Goal: Transaction & Acquisition: Book appointment/travel/reservation

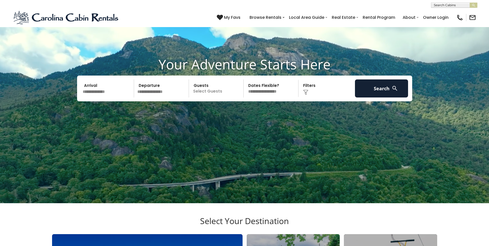
scroll to position [34, 0]
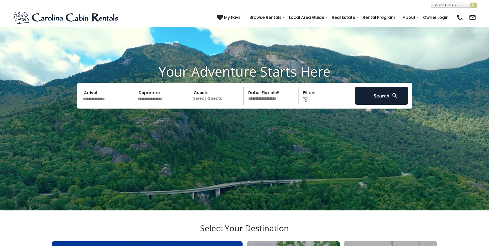
click at [91, 97] on input "text" at bounding box center [107, 96] width 53 height 18
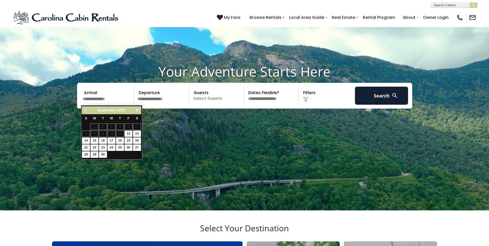
click at [137, 110] on span "Next" at bounding box center [137, 110] width 4 height 4
click at [96, 139] on link "13" at bounding box center [94, 140] width 8 height 6
type input "********"
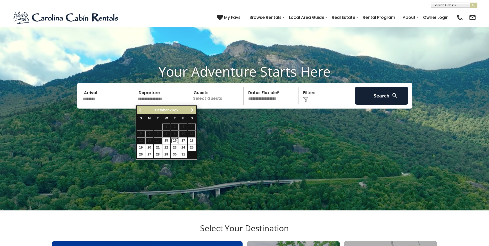
click at [175, 140] on link "16" at bounding box center [175, 140] width 8 height 6
type input "********"
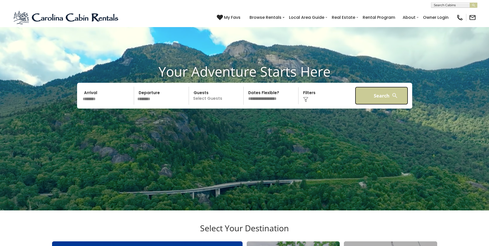
click at [389, 92] on button "Search" at bounding box center [381, 96] width 53 height 18
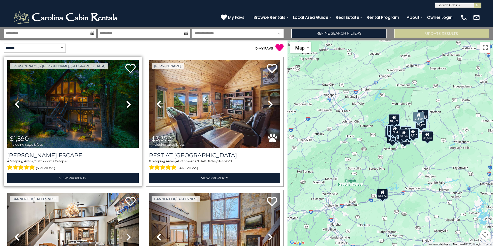
click at [127, 100] on icon at bounding box center [128, 104] width 5 height 8
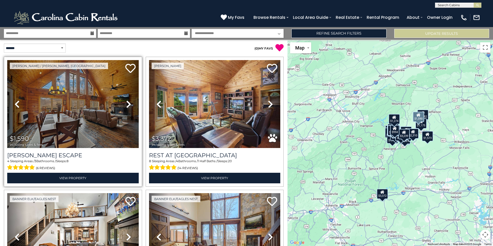
click at [126, 101] on icon at bounding box center [128, 104] width 5 height 8
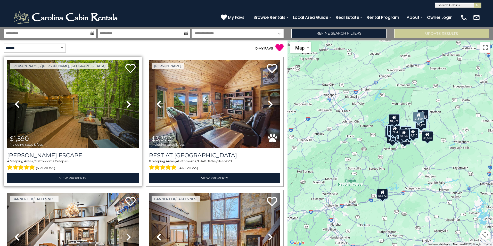
click at [126, 101] on icon at bounding box center [128, 104] width 5 height 8
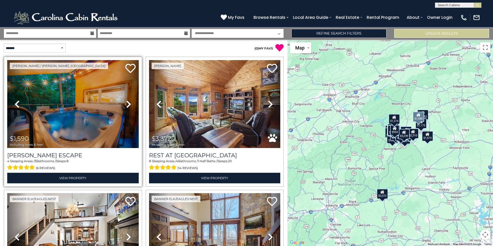
click at [126, 101] on icon at bounding box center [128, 104] width 5 height 8
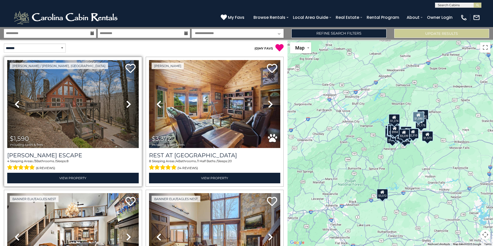
click at [126, 101] on icon at bounding box center [128, 104] width 5 height 8
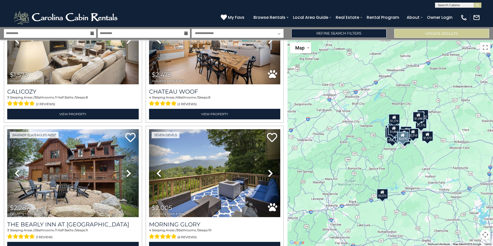
scroll to position [481, 0]
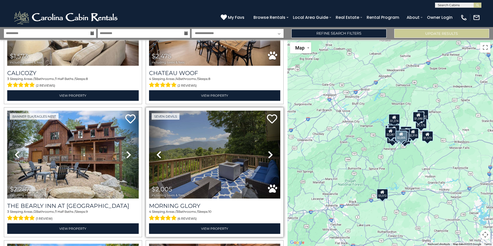
click at [269, 152] on icon at bounding box center [270, 154] width 5 height 8
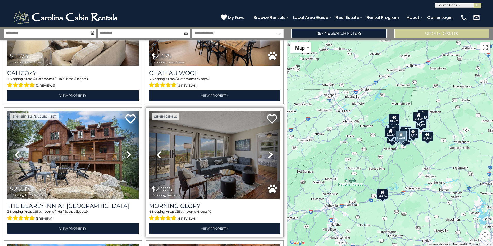
click at [269, 152] on icon at bounding box center [270, 154] width 5 height 8
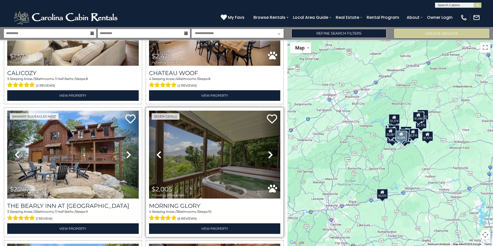
click at [269, 152] on icon at bounding box center [270, 154] width 5 height 8
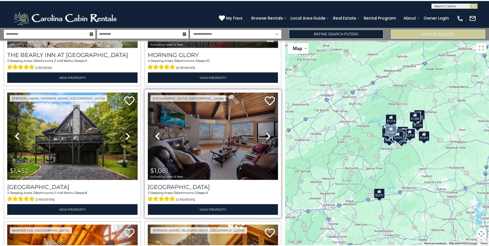
scroll to position [653, 0]
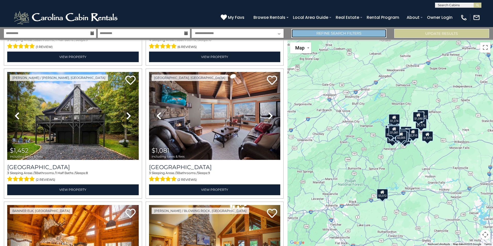
click at [368, 35] on link "Refine Search Filters" at bounding box center [338, 33] width 95 height 9
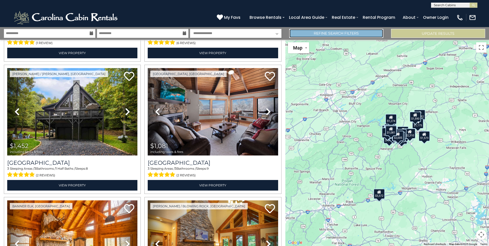
scroll to position [649, 0]
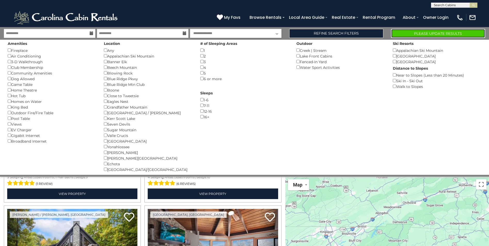
click at [438, 33] on button "Please Update Results" at bounding box center [438, 33] width 94 height 9
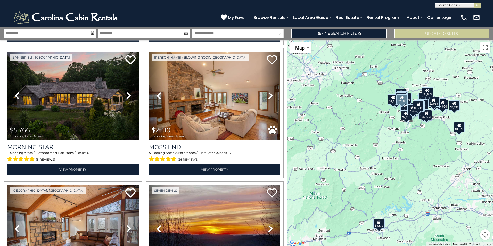
scroll to position [412, 0]
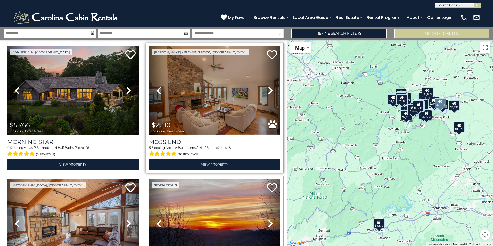
click at [268, 89] on icon at bounding box center [270, 90] width 5 height 8
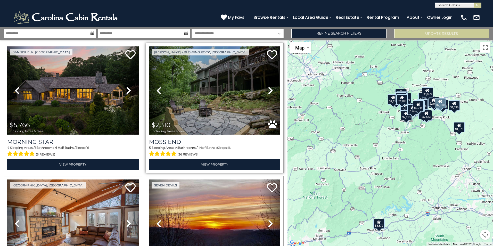
click at [268, 89] on icon at bounding box center [270, 90] width 5 height 8
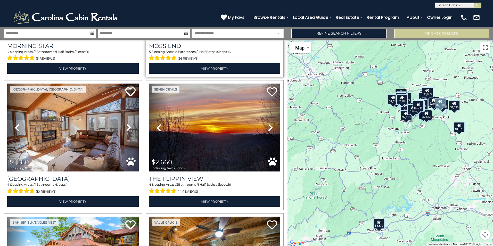
scroll to position [515, 0]
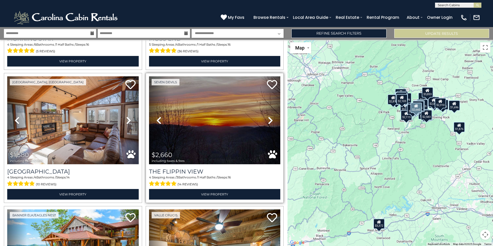
click at [268, 116] on icon at bounding box center [270, 120] width 5 height 8
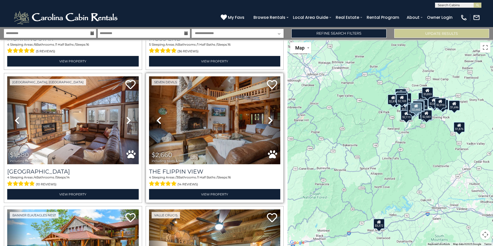
click at [268, 116] on icon at bounding box center [270, 120] width 5 height 8
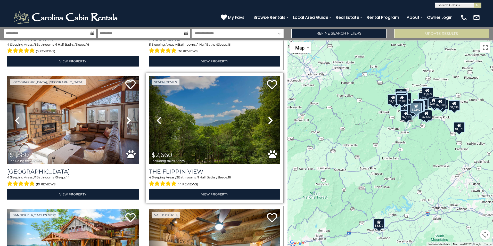
click at [268, 116] on icon at bounding box center [270, 120] width 5 height 8
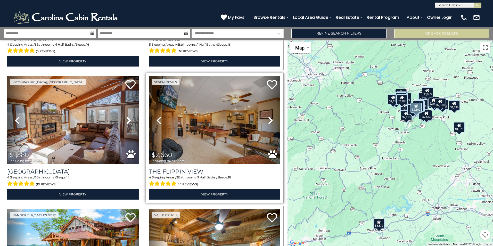
click at [268, 116] on icon at bounding box center [270, 120] width 5 height 8
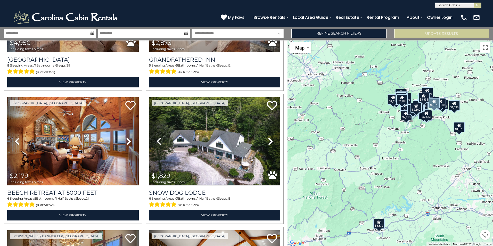
scroll to position [893, 0]
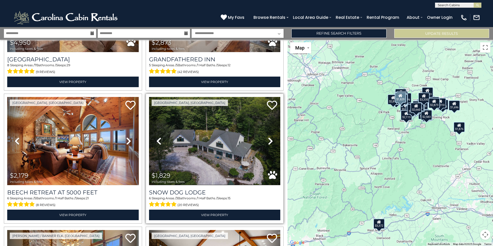
click at [264, 134] on link "Next" at bounding box center [270, 141] width 20 height 88
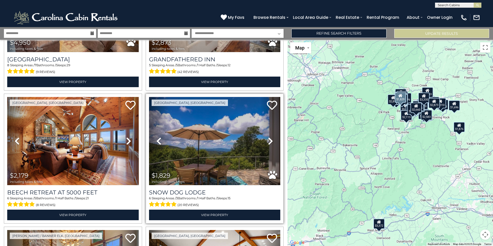
click at [264, 134] on link "Next" at bounding box center [270, 141] width 20 height 88
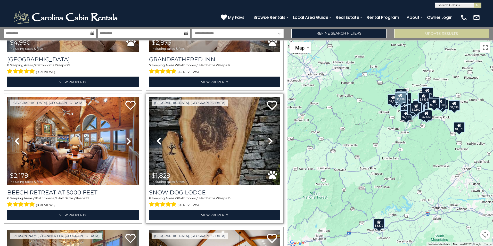
click at [264, 134] on link "Next" at bounding box center [270, 141] width 20 height 88
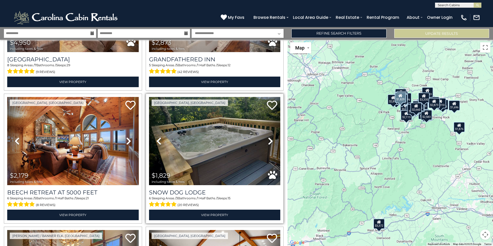
click at [264, 134] on link "Next" at bounding box center [270, 141] width 20 height 88
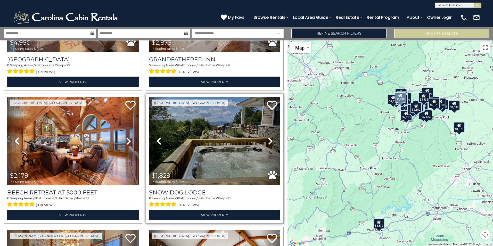
click at [264, 134] on link "Next" at bounding box center [270, 141] width 20 height 88
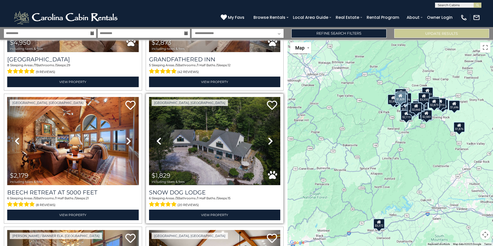
click at [265, 134] on link "Next" at bounding box center [270, 141] width 20 height 88
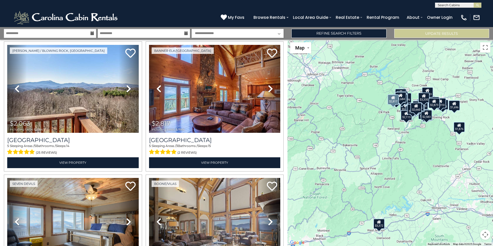
scroll to position [1237, 0]
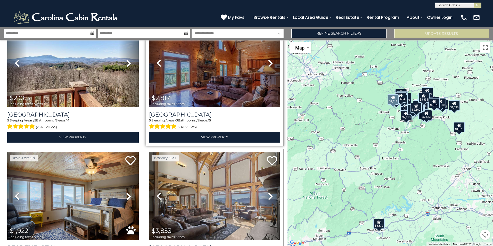
click at [268, 59] on icon at bounding box center [270, 63] width 5 height 8
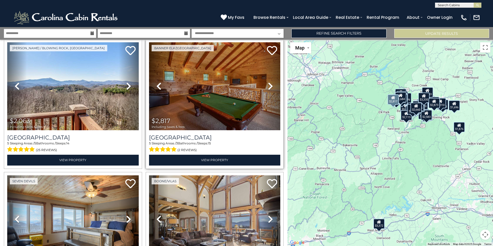
scroll to position [1202, 0]
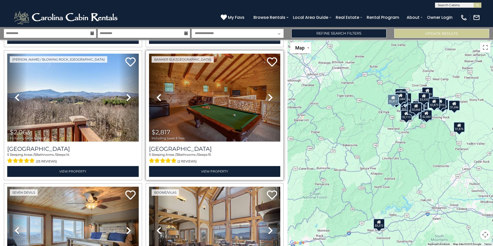
click at [268, 93] on icon at bounding box center [270, 97] width 5 height 8
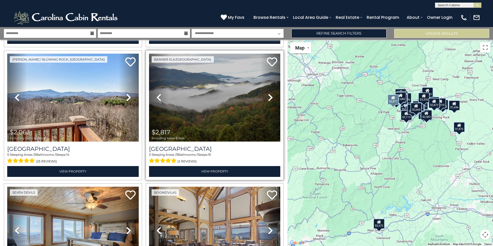
click at [268, 93] on icon at bounding box center [270, 97] width 5 height 8
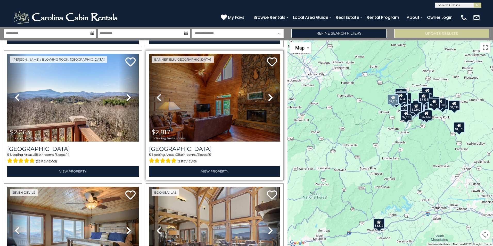
click at [268, 93] on icon at bounding box center [270, 97] width 5 height 8
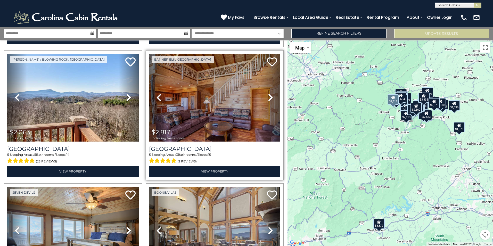
click at [268, 93] on icon at bounding box center [270, 97] width 5 height 8
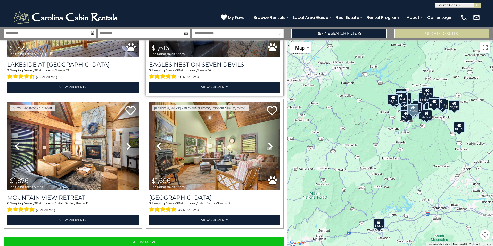
scroll to position [1820, 0]
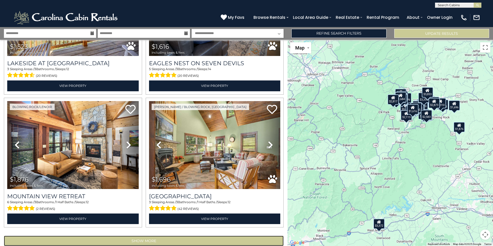
click at [137, 235] on button "Show More" at bounding box center [144, 240] width 280 height 10
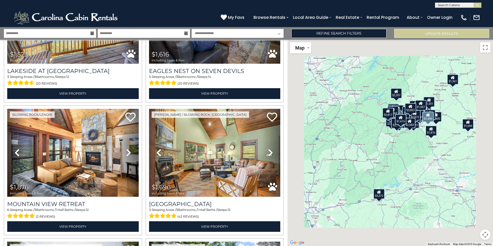
scroll to position [1820, 0]
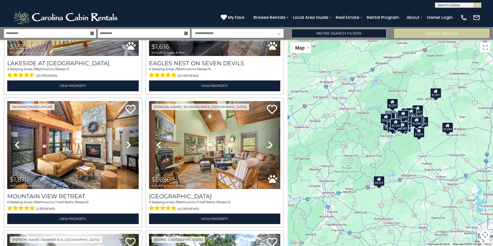
click at [434, 95] on div "$1,361" at bounding box center [435, 93] width 11 height 10
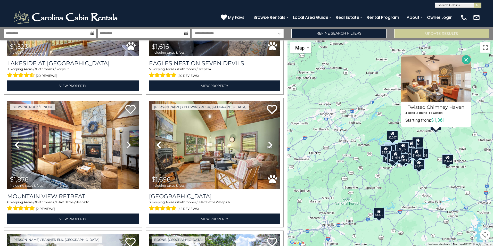
click at [447, 165] on div "$3,372 $1,961 $3,024 $2,945 $3,790 $2,103 $5,766 $2,310 $1,580 $2,660 $4,575 $3…" at bounding box center [389, 143] width 205 height 206
click at [448, 160] on div "$1,694" at bounding box center [446, 159] width 11 height 10
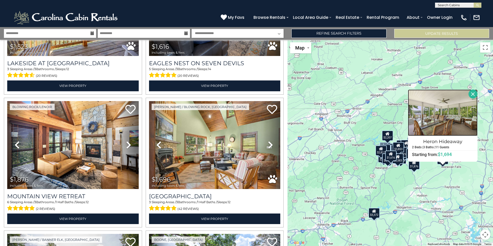
click at [447, 131] on img at bounding box center [443, 112] width 70 height 46
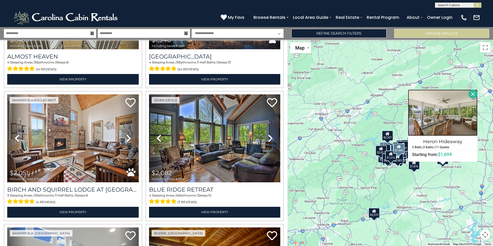
scroll to position [2232, 0]
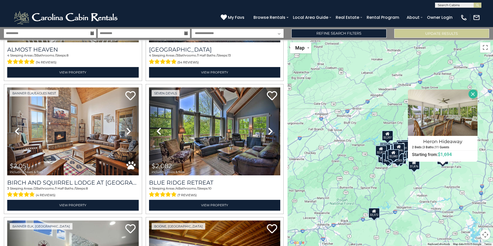
click at [388, 137] on div "$2,207" at bounding box center [386, 135] width 11 height 10
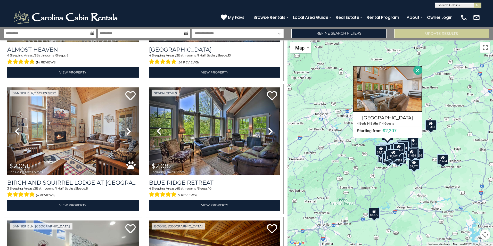
click at [376, 92] on img at bounding box center [387, 89] width 70 height 46
click at [453, 6] on input "text" at bounding box center [457, 6] width 45 height 5
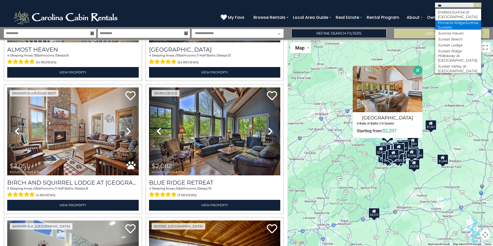
type input "***"
click at [458, 27] on li "Pinnacle Ridge Sun rise Sunsets" at bounding box center [458, 24] width 46 height 9
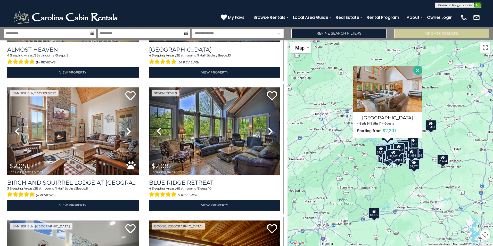
click at [477, 4] on img "submit" at bounding box center [477, 5] width 4 height 4
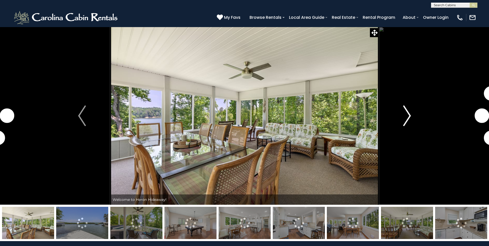
click at [409, 113] on img "Next" at bounding box center [407, 115] width 8 height 21
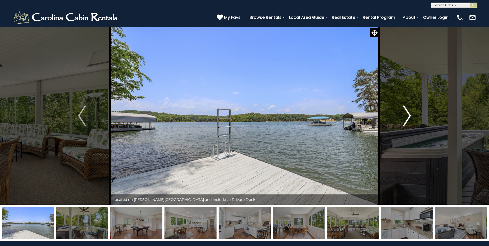
click at [410, 114] on img "Next" at bounding box center [407, 115] width 8 height 21
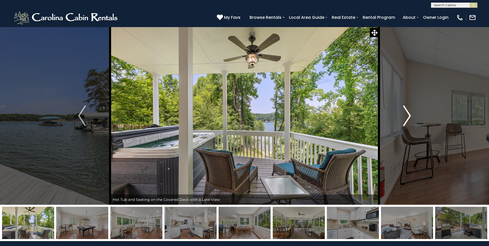
click at [410, 114] on img "Next" at bounding box center [407, 115] width 8 height 21
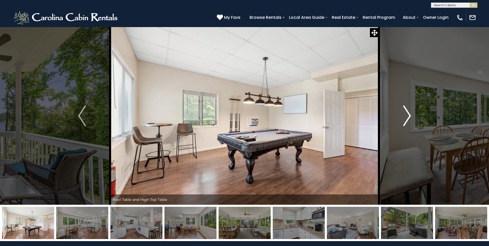
click at [410, 114] on img "Next" at bounding box center [407, 115] width 8 height 21
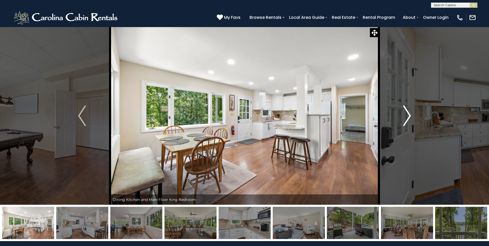
click at [410, 114] on img "Next" at bounding box center [407, 115] width 8 height 21
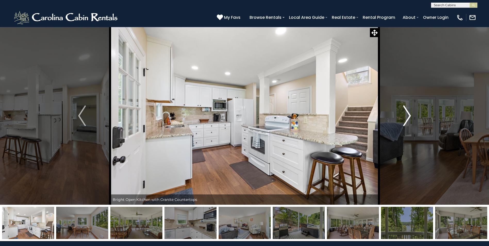
click at [410, 114] on img "Next" at bounding box center [407, 115] width 8 height 21
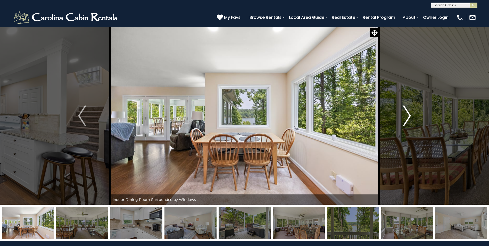
click at [410, 114] on img "Next" at bounding box center [407, 115] width 8 height 21
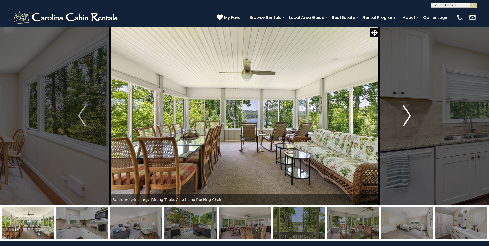
click at [410, 114] on img "Next" at bounding box center [407, 115] width 8 height 21
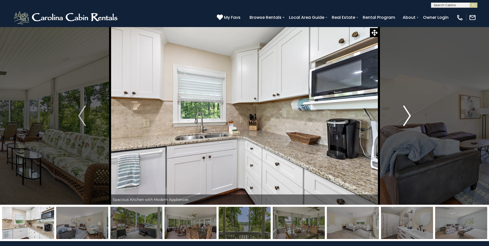
click at [410, 114] on img "Next" at bounding box center [407, 115] width 8 height 21
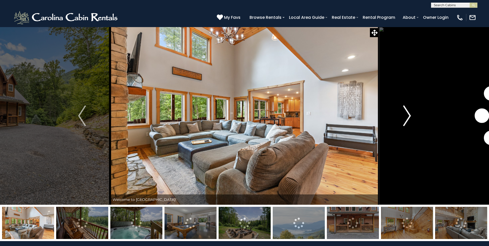
click at [409, 113] on img "Next" at bounding box center [407, 115] width 8 height 21
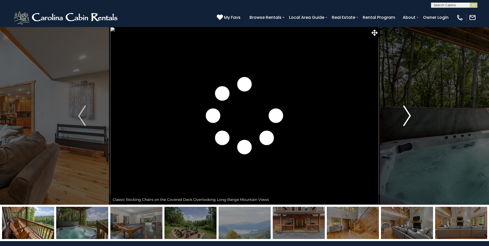
click at [408, 114] on img "Next" at bounding box center [407, 115] width 8 height 21
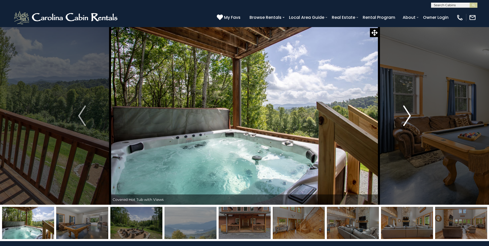
click at [408, 114] on img "Next" at bounding box center [407, 115] width 8 height 21
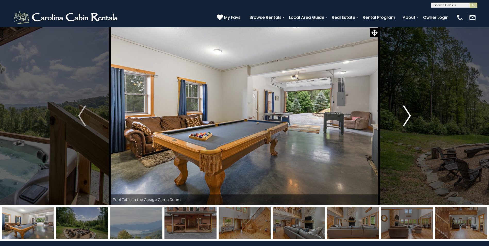
click at [408, 114] on img "Next" at bounding box center [407, 115] width 8 height 21
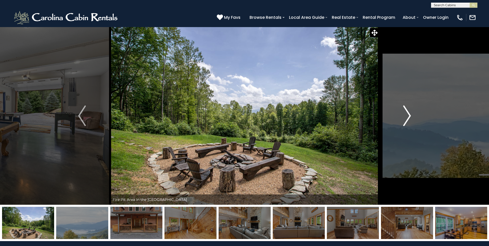
click at [408, 114] on img "Next" at bounding box center [407, 115] width 8 height 21
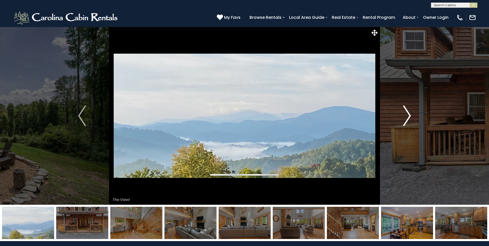
click at [407, 112] on img "Next" at bounding box center [407, 115] width 8 height 21
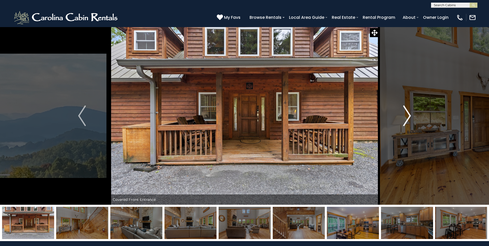
click at [407, 112] on img "Next" at bounding box center [407, 115] width 8 height 21
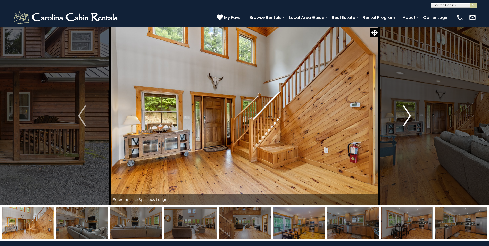
click at [407, 112] on img "Next" at bounding box center [407, 115] width 8 height 21
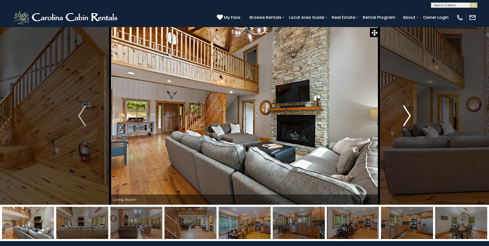
click at [407, 112] on img "Next" at bounding box center [407, 115] width 8 height 21
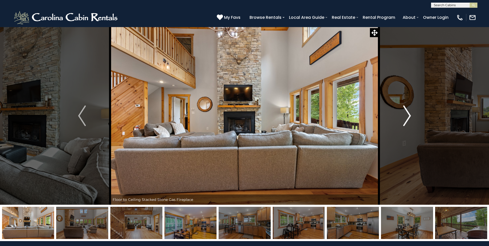
click at [407, 112] on img "Next" at bounding box center [407, 115] width 8 height 21
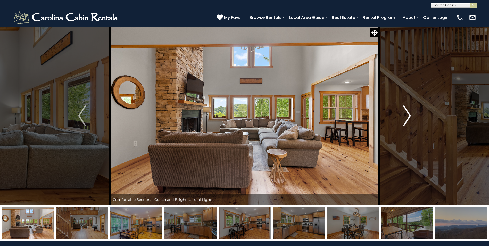
click at [407, 112] on img "Next" at bounding box center [407, 115] width 8 height 21
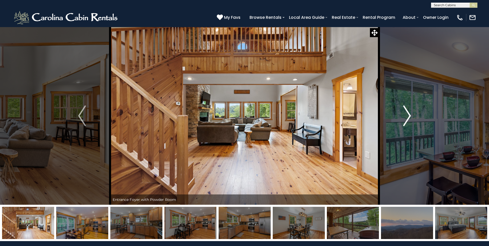
click at [407, 112] on img "Next" at bounding box center [407, 115] width 8 height 21
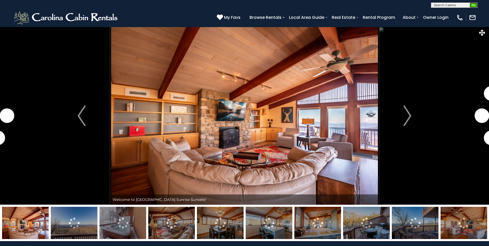
click at [472, 4] on img "submit" at bounding box center [474, 5] width 4 height 4
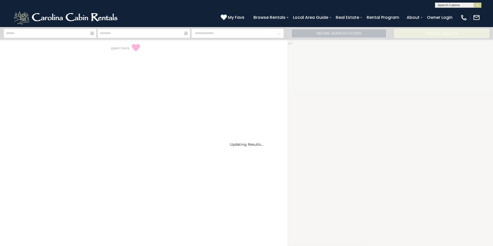
click at [443, 4] on input "text" at bounding box center [457, 6] width 45 height 5
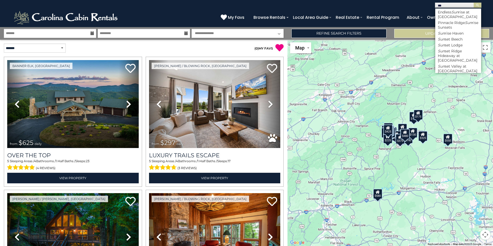
scroll to position [9, 0]
type input "***"
click at [457, 68] on li "Sun set View Lodge" at bounding box center [458, 68] width 46 height 5
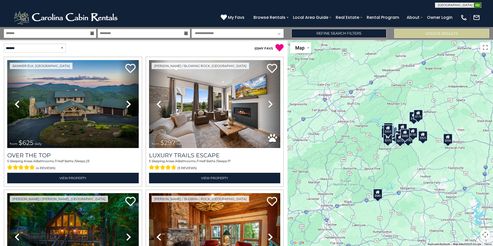
click at [477, 5] on img "submit" at bounding box center [477, 5] width 4 height 4
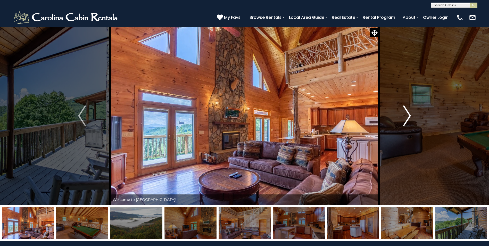
click at [409, 119] on img "Next" at bounding box center [407, 115] width 8 height 21
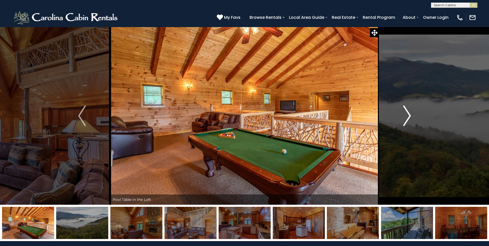
click at [407, 116] on img "Next" at bounding box center [407, 115] width 8 height 21
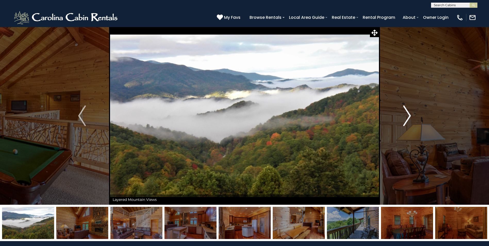
click at [407, 116] on img "Next" at bounding box center [407, 115] width 8 height 21
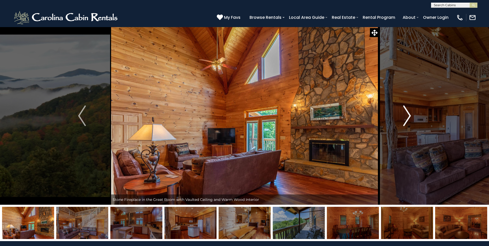
click at [407, 116] on img "Next" at bounding box center [407, 115] width 8 height 21
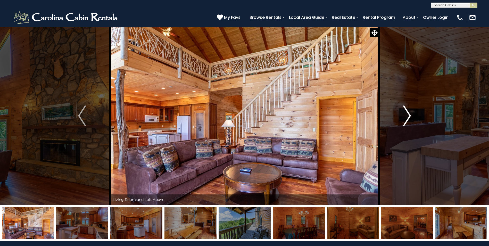
click at [407, 116] on img "Next" at bounding box center [407, 115] width 8 height 21
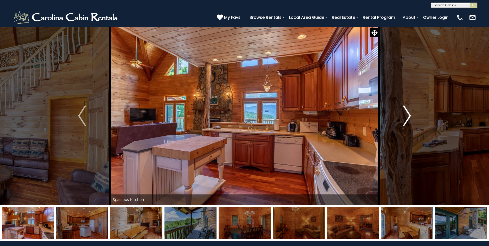
click at [407, 116] on img "Next" at bounding box center [407, 115] width 8 height 21
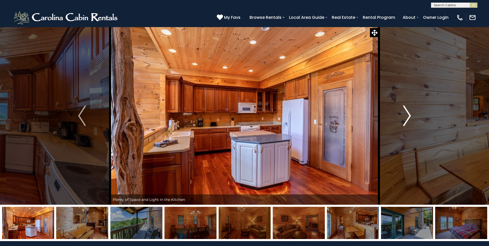
click at [407, 116] on img "Next" at bounding box center [407, 115] width 8 height 21
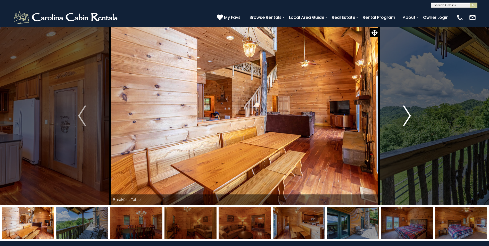
click at [407, 116] on img "Next" at bounding box center [407, 115] width 8 height 21
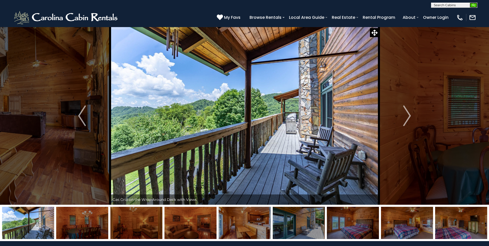
click at [474, 5] on img "submit" at bounding box center [474, 5] width 4 height 4
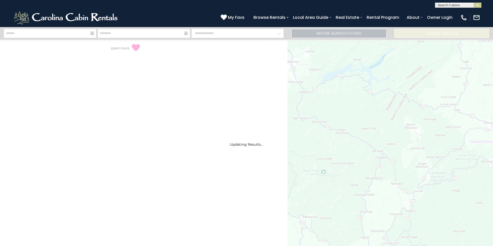
click at [447, 3] on div "**********" at bounding box center [458, 5] width 46 height 5
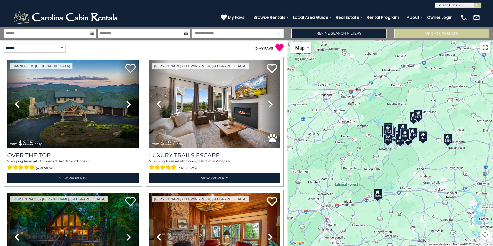
scroll to position [0, 0]
click at [447, 6] on input "text" at bounding box center [457, 5] width 45 height 5
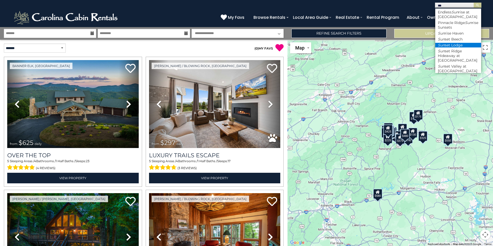
type input "***"
click at [455, 44] on li "Sun set Lodge" at bounding box center [458, 45] width 46 height 5
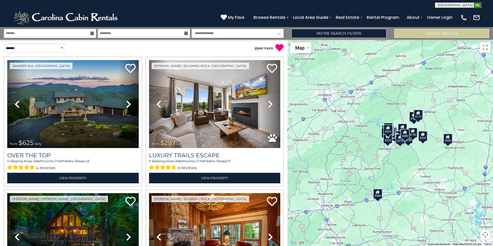
click at [476, 4] on img "submit" at bounding box center [477, 5] width 4 height 4
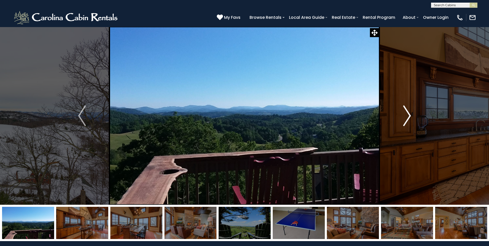
click at [411, 114] on button "Next" at bounding box center [407, 116] width 56 height 178
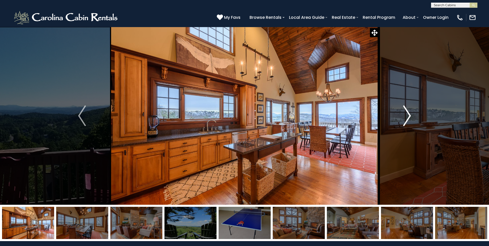
click at [411, 114] on button "Next" at bounding box center [407, 116] width 56 height 178
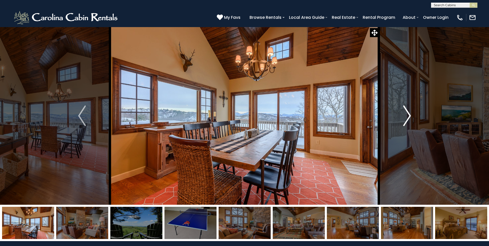
click at [411, 114] on button "Next" at bounding box center [407, 116] width 56 height 178
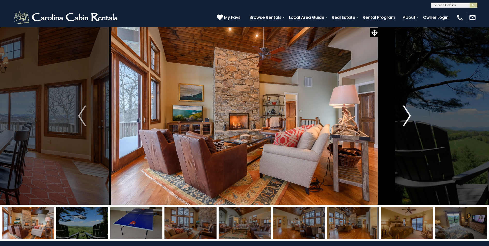
click at [411, 114] on button "Next" at bounding box center [407, 116] width 56 height 178
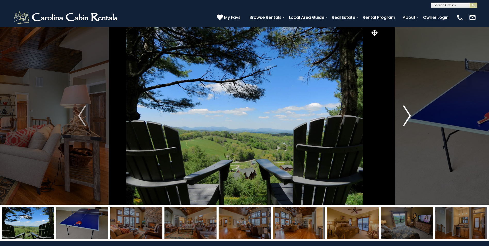
click at [411, 114] on button "Next" at bounding box center [407, 116] width 56 height 178
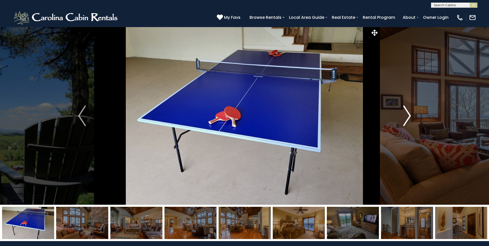
click at [411, 114] on button "Next" at bounding box center [407, 116] width 56 height 178
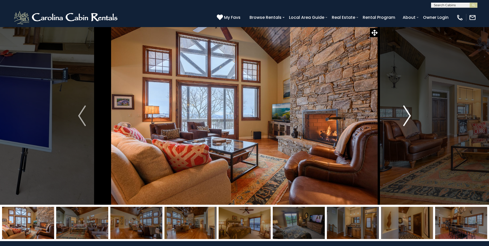
click at [411, 114] on button "Next" at bounding box center [407, 116] width 56 height 178
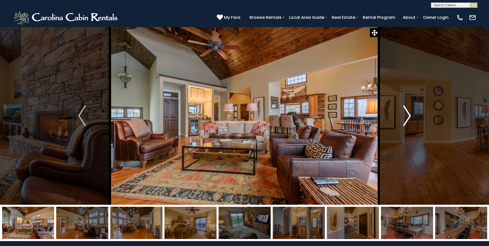
click at [411, 114] on button "Next" at bounding box center [407, 116] width 56 height 178
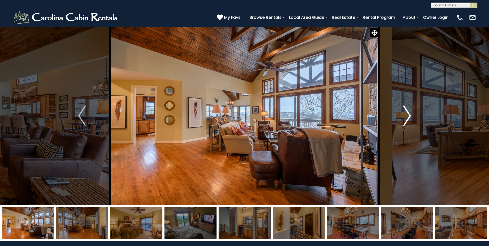
click at [411, 114] on button "Next" at bounding box center [407, 116] width 56 height 178
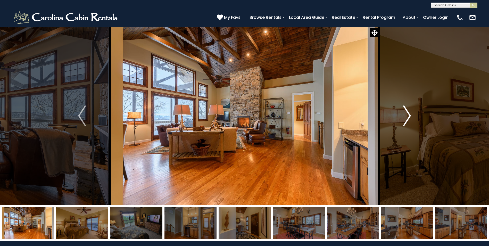
click at [411, 114] on button "Next" at bounding box center [407, 116] width 56 height 178
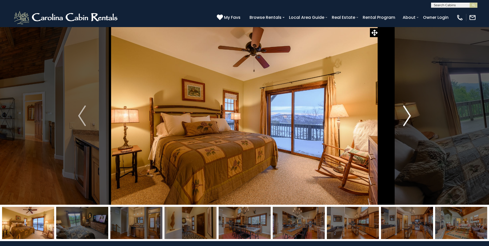
click at [411, 114] on button "Next" at bounding box center [407, 116] width 56 height 178
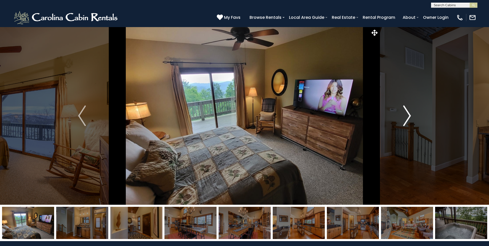
click at [411, 114] on button "Next" at bounding box center [407, 116] width 56 height 178
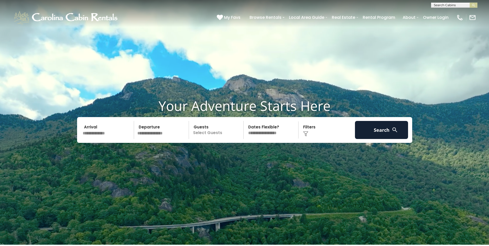
click at [154, 133] on input "text" at bounding box center [162, 130] width 53 height 18
click at [94, 135] on input "text" at bounding box center [107, 130] width 53 height 18
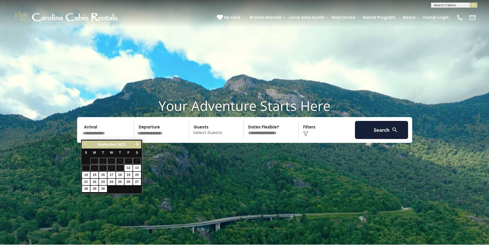
click at [137, 144] on span "Next" at bounding box center [137, 144] width 4 height 4
click at [95, 175] on link "13" at bounding box center [94, 175] width 8 height 6
type input "********"
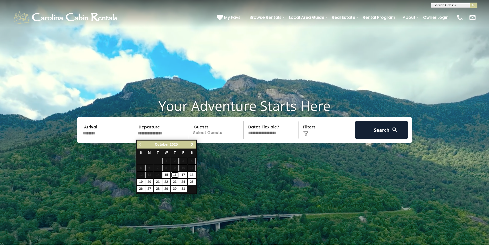
click at [174, 173] on link "16" at bounding box center [175, 175] width 8 height 6
type input "********"
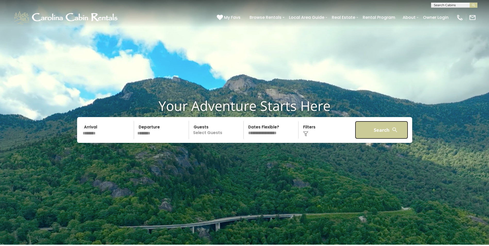
click at [391, 130] on button "Search" at bounding box center [381, 130] width 53 height 18
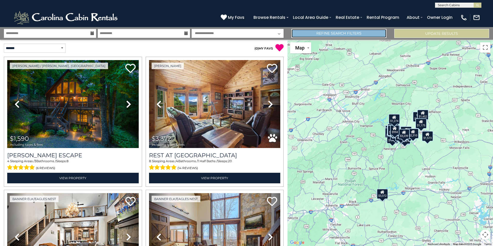
click at [357, 35] on link "Refine Search Filters" at bounding box center [338, 33] width 95 height 9
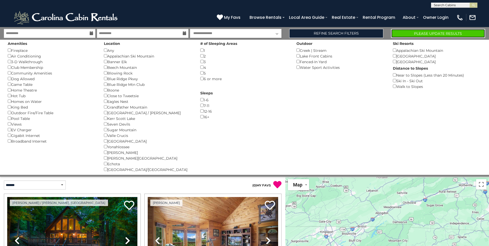
click at [434, 33] on button "Please Update Results" at bounding box center [438, 33] width 94 height 9
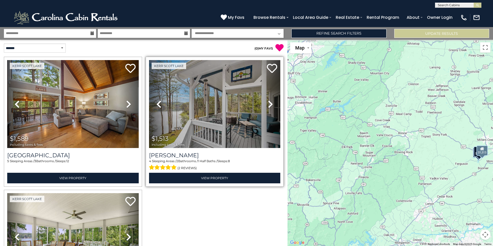
click at [268, 106] on icon at bounding box center [270, 104] width 5 height 8
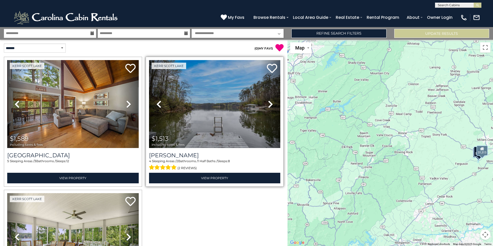
click at [268, 106] on icon at bounding box center [270, 104] width 5 height 8
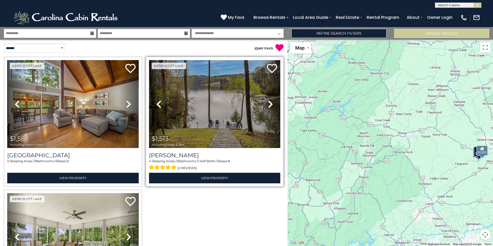
click at [268, 106] on icon at bounding box center [270, 104] width 5 height 8
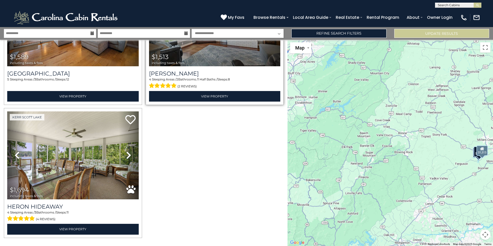
scroll to position [93, 0]
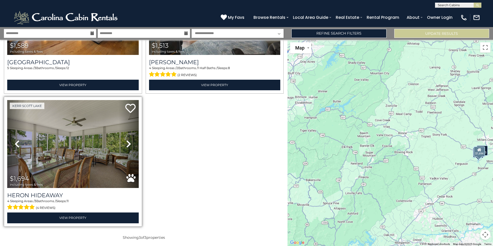
click at [126, 143] on icon at bounding box center [128, 144] width 5 height 8
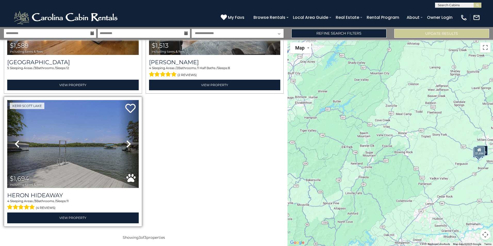
click at [126, 143] on icon at bounding box center [128, 144] width 5 height 8
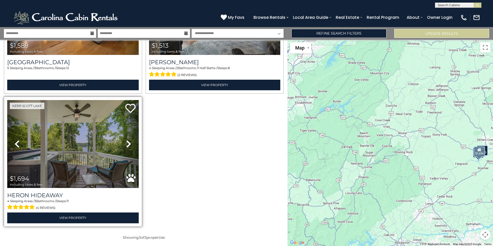
click at [126, 143] on icon at bounding box center [128, 144] width 5 height 8
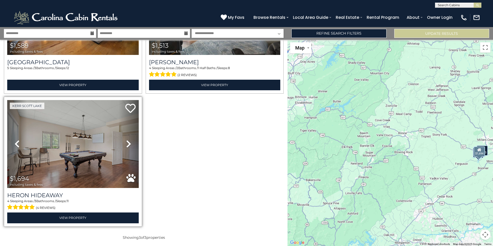
click at [126, 143] on icon at bounding box center [128, 144] width 5 height 8
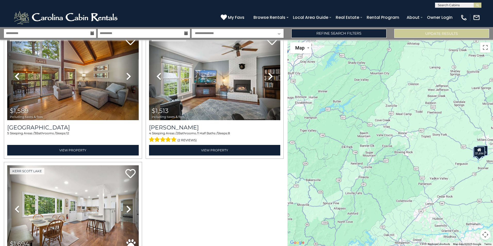
scroll to position [0, 0]
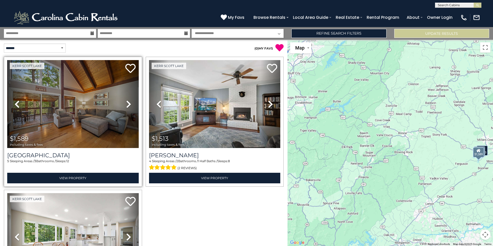
click at [128, 104] on icon at bounding box center [128, 104] width 5 height 8
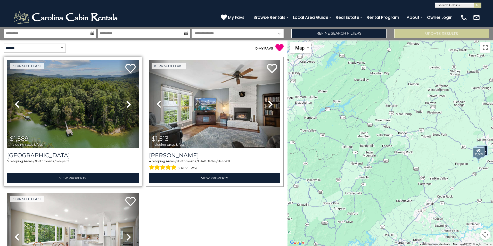
click at [128, 103] on icon at bounding box center [128, 104] width 5 height 8
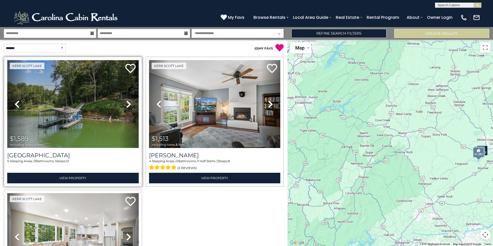
click at [93, 122] on img at bounding box center [72, 104] width 131 height 88
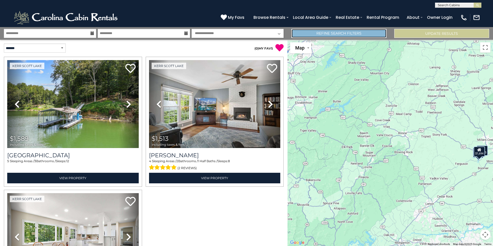
click at [355, 30] on link "Refine Search Filters" at bounding box center [338, 33] width 95 height 9
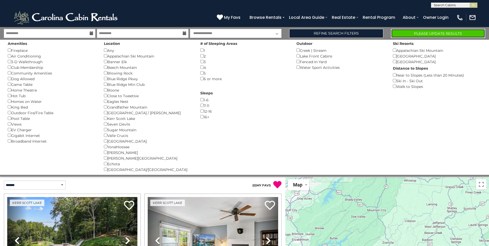
click at [434, 33] on button "Please Update Results" at bounding box center [438, 33] width 94 height 9
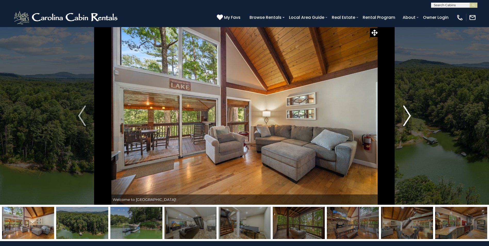
click at [406, 118] on img "Next" at bounding box center [407, 115] width 8 height 21
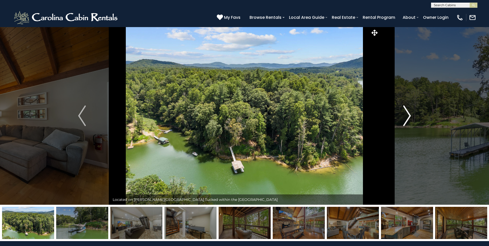
click at [406, 119] on img "Next" at bounding box center [407, 115] width 8 height 21
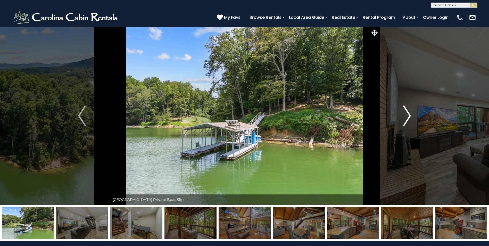
click at [406, 119] on img "Next" at bounding box center [407, 115] width 8 height 21
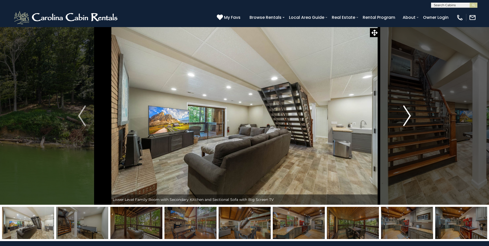
click at [406, 119] on img "Next" at bounding box center [407, 115] width 8 height 21
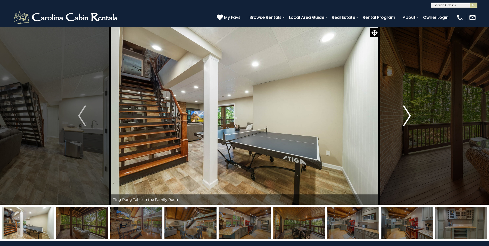
click at [406, 119] on img "Next" at bounding box center [407, 115] width 8 height 21
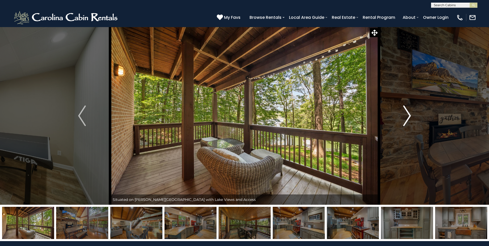
click at [406, 119] on img "Next" at bounding box center [407, 115] width 8 height 21
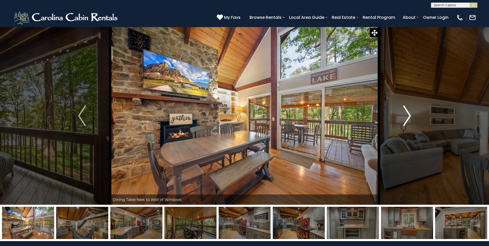
click at [406, 119] on img "Next" at bounding box center [407, 115] width 8 height 21
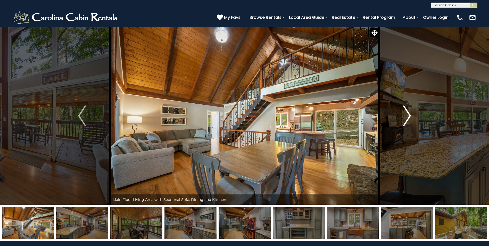
click at [406, 119] on img "Next" at bounding box center [407, 115] width 8 height 21
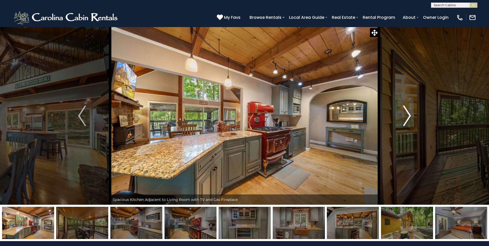
click at [406, 119] on img "Next" at bounding box center [407, 115] width 8 height 21
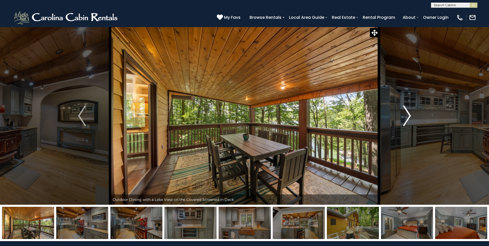
click at [406, 119] on img "Next" at bounding box center [407, 115] width 8 height 21
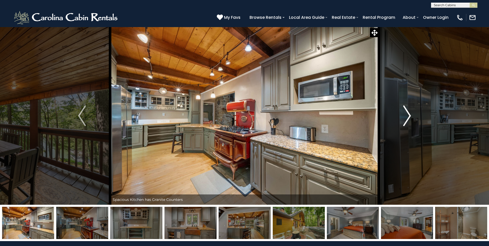
click at [406, 119] on img "Next" at bounding box center [407, 115] width 8 height 21
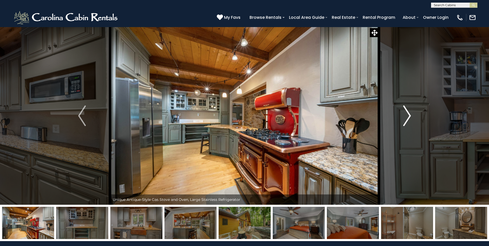
click at [406, 119] on img "Next" at bounding box center [407, 115] width 8 height 21
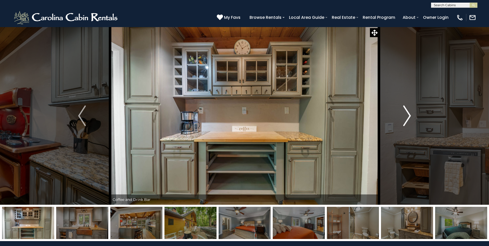
click at [406, 119] on img "Next" at bounding box center [407, 115] width 8 height 21
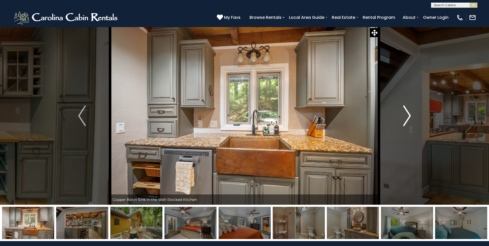
click at [406, 119] on img "Next" at bounding box center [407, 115] width 8 height 21
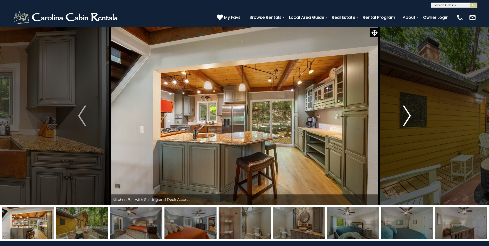
click at [406, 119] on img "Next" at bounding box center [407, 115] width 8 height 21
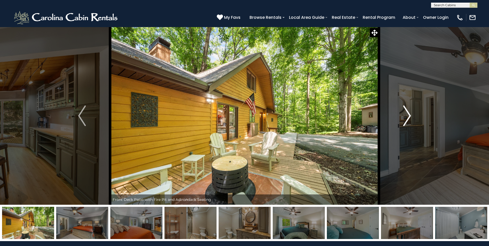
click at [406, 119] on img "Next" at bounding box center [407, 115] width 8 height 21
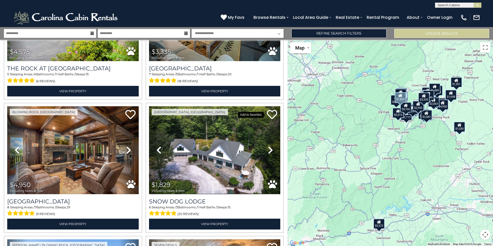
scroll to position [653, 0]
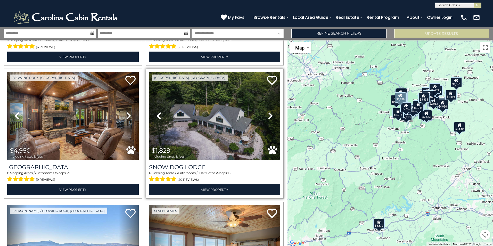
click at [270, 112] on icon at bounding box center [270, 116] width 5 height 8
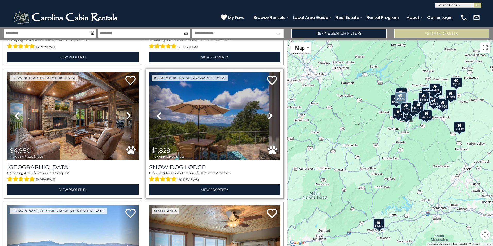
click at [270, 112] on icon at bounding box center [270, 116] width 5 height 8
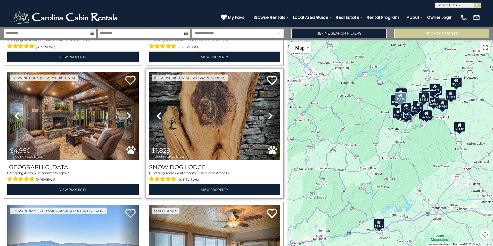
click at [270, 112] on icon at bounding box center [270, 116] width 5 height 8
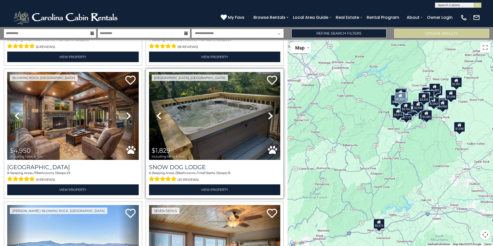
click at [270, 112] on icon at bounding box center [270, 116] width 5 height 8
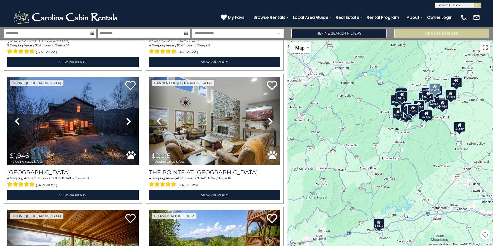
scroll to position [1580, 0]
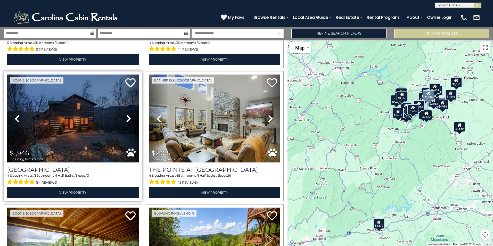
click at [127, 114] on icon at bounding box center [128, 118] width 5 height 8
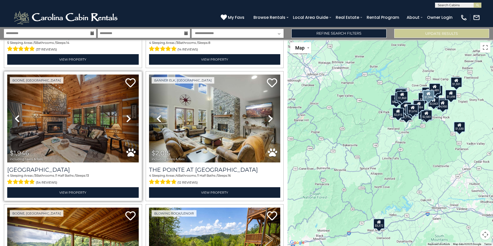
click at [127, 114] on icon at bounding box center [128, 118] width 5 height 8
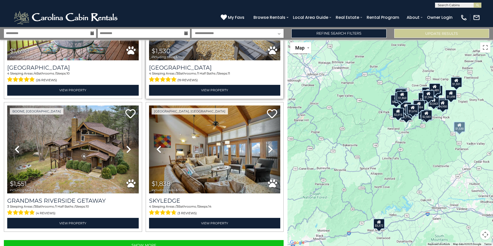
scroll to position [1820, 0]
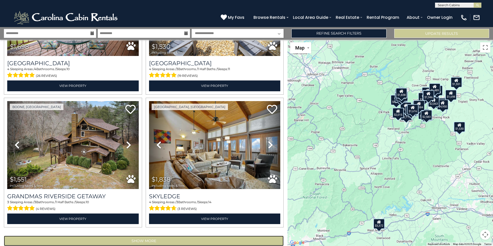
click at [138, 235] on button "Show More" at bounding box center [144, 240] width 280 height 10
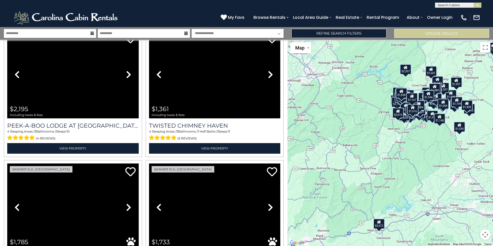
scroll to position [2198, 0]
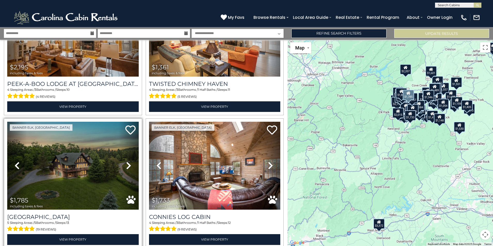
click at [124, 151] on link "Next" at bounding box center [129, 166] width 20 height 88
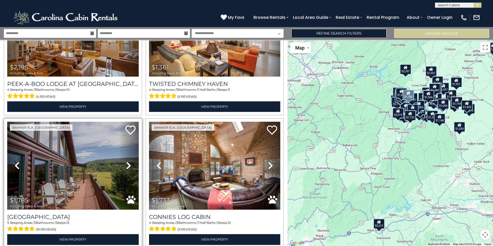
click at [126, 161] on icon at bounding box center [128, 165] width 5 height 8
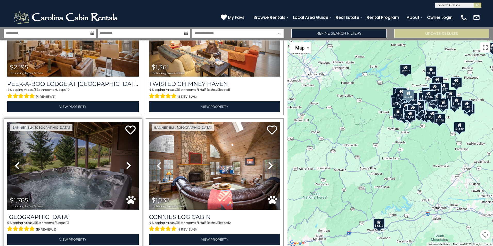
click at [110, 156] on img at bounding box center [72, 166] width 131 height 88
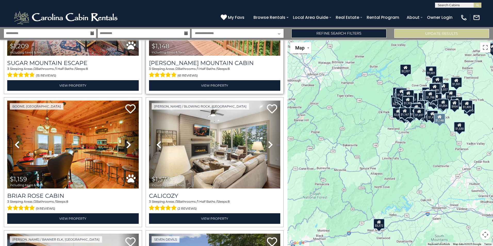
scroll to position [3709, 0]
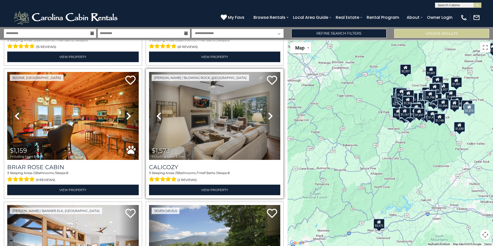
click at [268, 112] on icon at bounding box center [270, 116] width 5 height 8
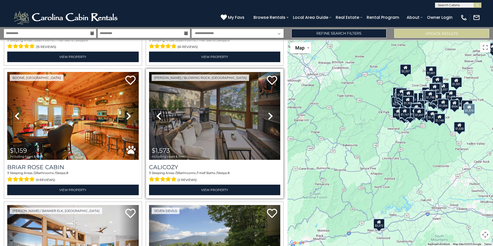
click at [238, 104] on img at bounding box center [214, 116] width 131 height 88
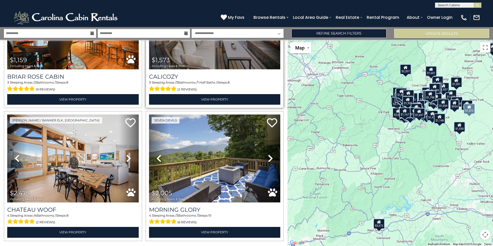
scroll to position [3800, 0]
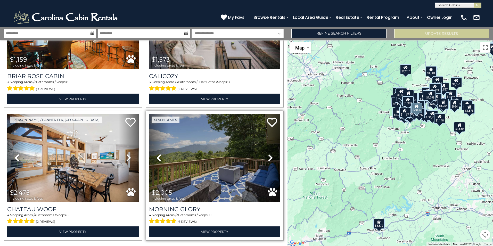
click at [268, 154] on icon at bounding box center [270, 158] width 5 height 8
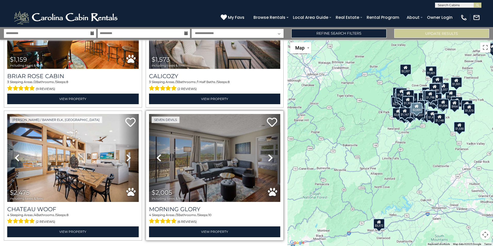
click at [269, 154] on icon at bounding box center [270, 158] width 5 height 8
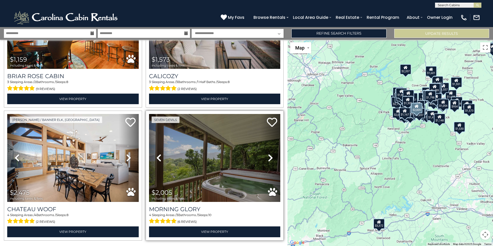
click at [269, 154] on icon at bounding box center [270, 158] width 5 height 8
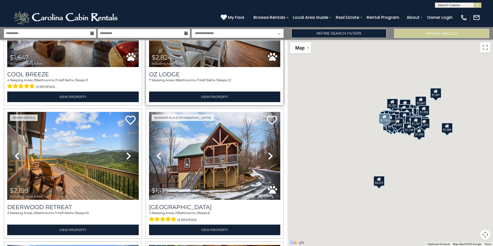
scroll to position [4212, 0]
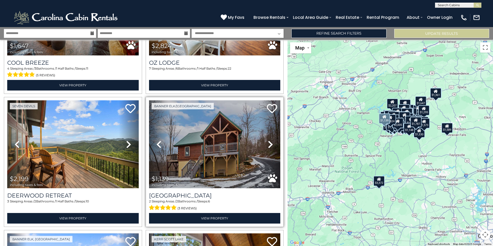
click at [269, 140] on icon at bounding box center [270, 144] width 5 height 8
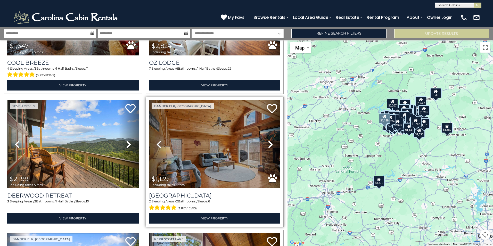
click at [269, 140] on icon at bounding box center [270, 144] width 5 height 8
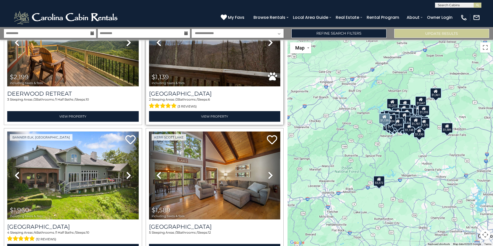
scroll to position [4315, 0]
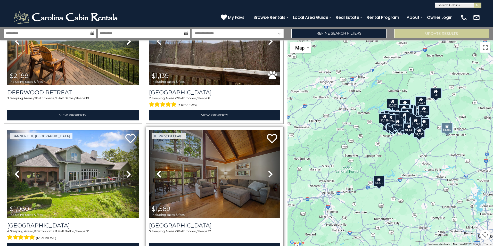
click at [264, 144] on link "Next" at bounding box center [270, 174] width 20 height 88
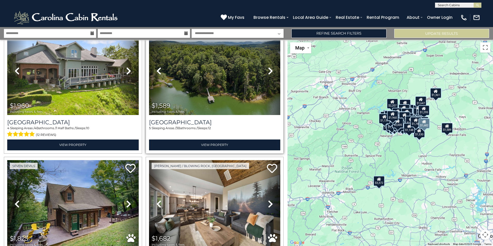
scroll to position [4453, 0]
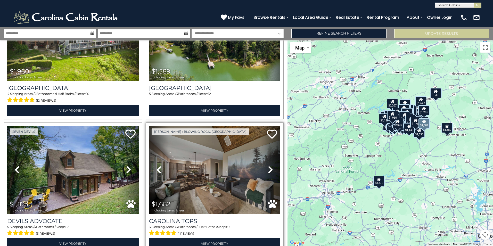
click at [269, 165] on icon at bounding box center [270, 169] width 5 height 8
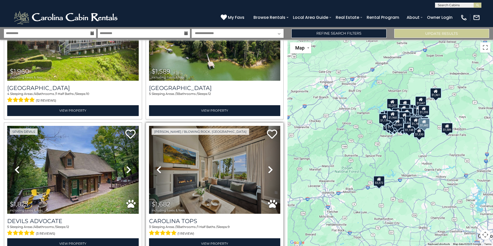
click at [264, 139] on link "Next" at bounding box center [270, 170] width 20 height 88
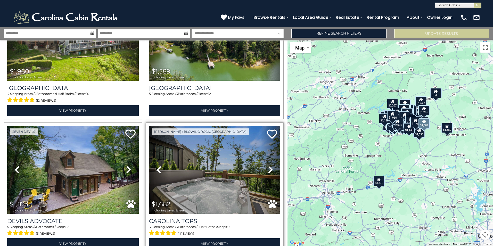
click at [264, 139] on link "Next" at bounding box center [270, 170] width 20 height 88
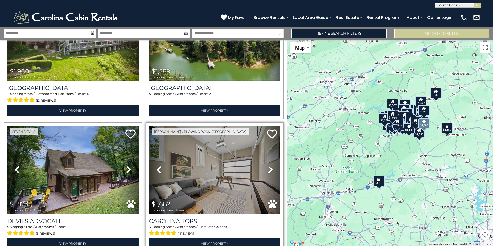
click at [264, 139] on link "Next" at bounding box center [270, 170] width 20 height 88
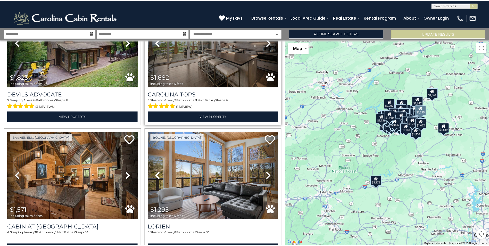
scroll to position [4590, 0]
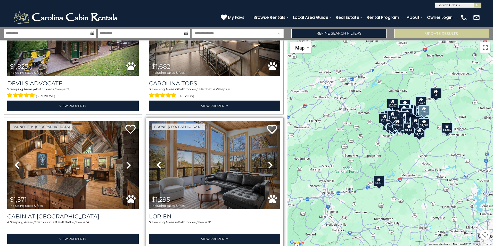
click at [268, 161] on icon at bounding box center [270, 165] width 5 height 8
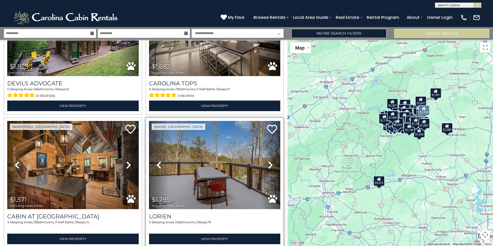
click at [268, 161] on icon at bounding box center [270, 165] width 5 height 8
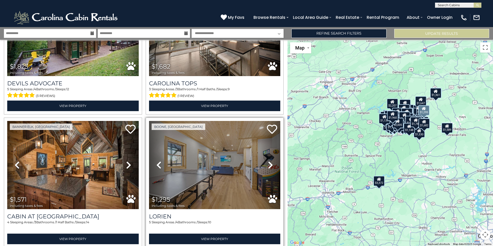
click at [268, 161] on icon at bounding box center [270, 165] width 5 height 8
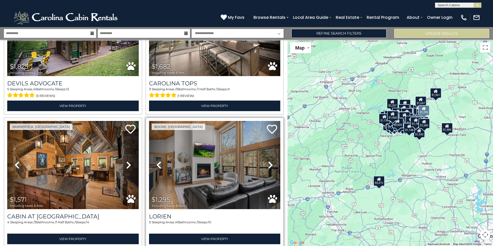
click at [268, 161] on icon at bounding box center [270, 165] width 5 height 8
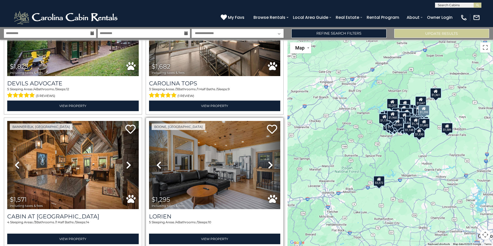
click at [268, 161] on icon at bounding box center [270, 165] width 5 height 8
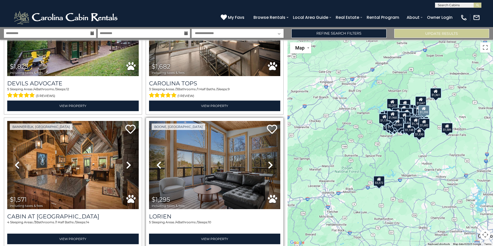
click at [268, 161] on icon at bounding box center [270, 165] width 5 height 8
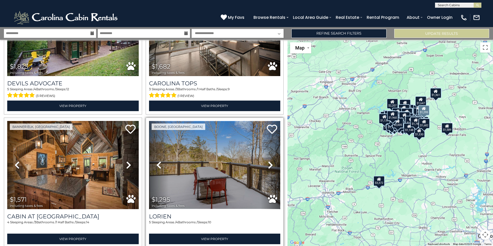
click at [212, 137] on img at bounding box center [214, 165] width 131 height 88
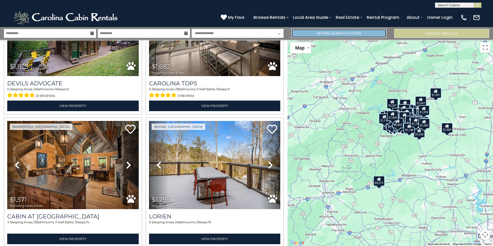
click at [317, 31] on link "Refine Search Filters" at bounding box center [338, 33] width 95 height 9
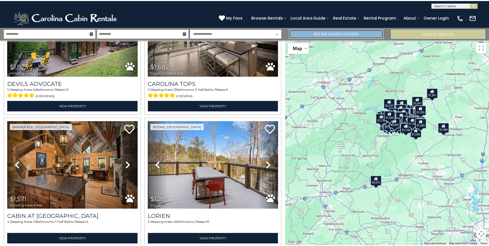
scroll to position [4565, 0]
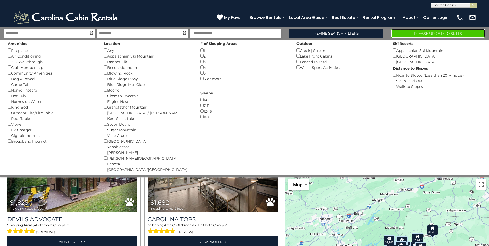
click at [444, 33] on button "Please Update Results" at bounding box center [438, 33] width 94 height 9
click at [440, 30] on button "Please Update Results" at bounding box center [438, 33] width 94 height 9
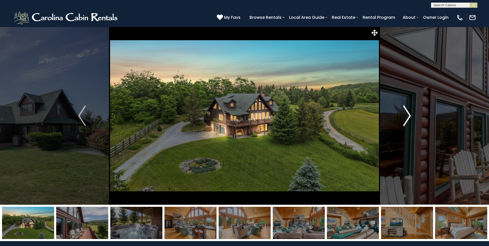
click at [408, 115] on img "Next" at bounding box center [407, 115] width 8 height 21
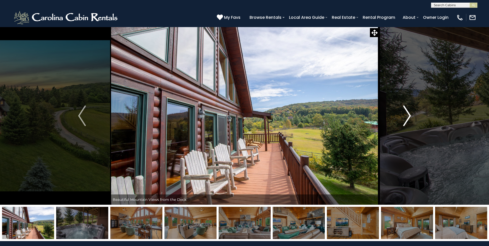
click at [408, 115] on img "Next" at bounding box center [407, 115] width 8 height 21
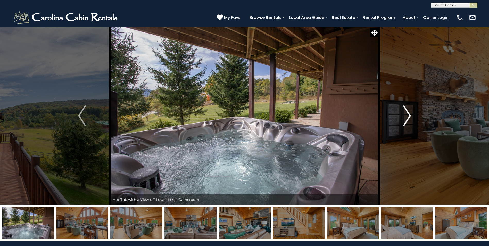
click at [408, 115] on img "Next" at bounding box center [407, 115] width 8 height 21
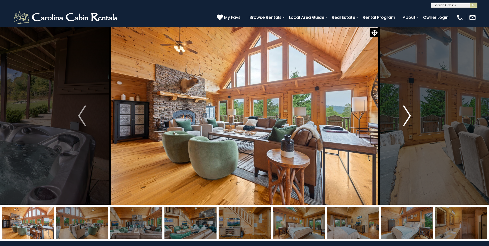
click at [408, 115] on img "Next" at bounding box center [407, 115] width 8 height 21
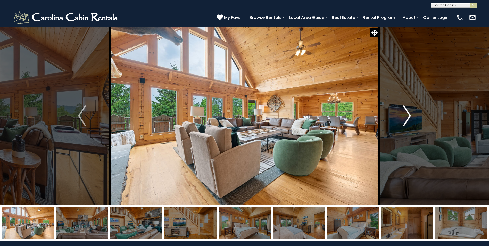
click at [408, 115] on img "Next" at bounding box center [407, 115] width 8 height 21
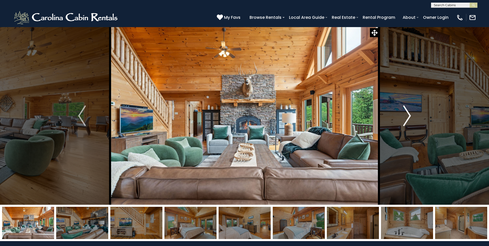
click at [408, 115] on img "Next" at bounding box center [407, 115] width 8 height 21
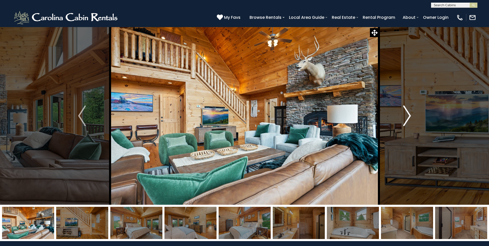
click at [408, 115] on img "Next" at bounding box center [407, 115] width 8 height 21
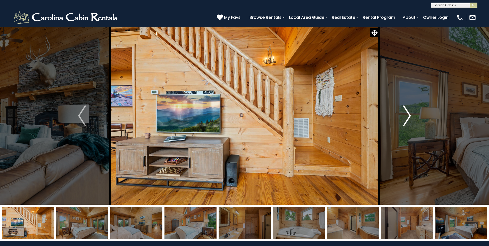
click at [408, 115] on img "Next" at bounding box center [407, 115] width 8 height 21
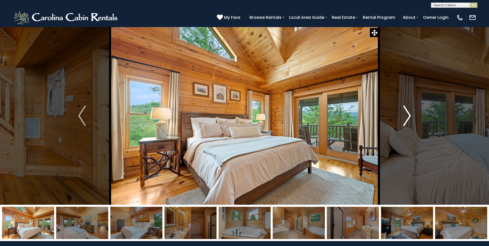
click at [408, 115] on img "Next" at bounding box center [407, 115] width 8 height 21
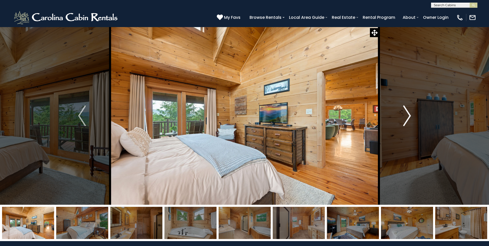
click at [408, 115] on img "Next" at bounding box center [407, 115] width 8 height 21
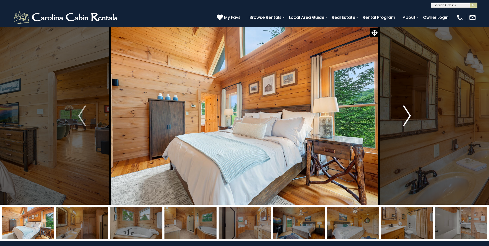
click at [408, 115] on img "Next" at bounding box center [407, 115] width 8 height 21
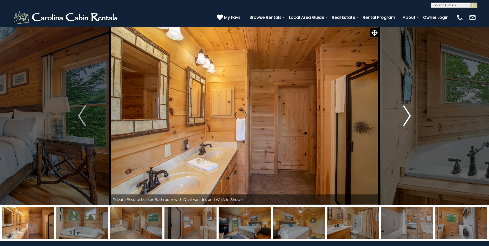
click at [408, 115] on img "Next" at bounding box center [407, 115] width 8 height 21
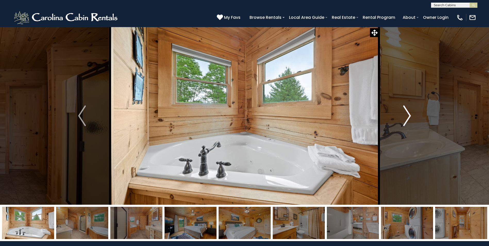
click at [408, 115] on img "Next" at bounding box center [407, 115] width 8 height 21
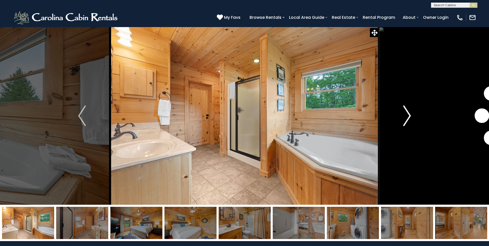
click at [408, 115] on img "Next" at bounding box center [407, 115] width 8 height 21
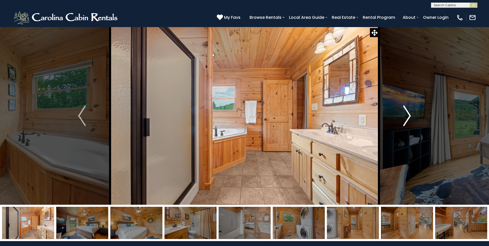
click at [408, 115] on img "Next" at bounding box center [407, 115] width 8 height 21
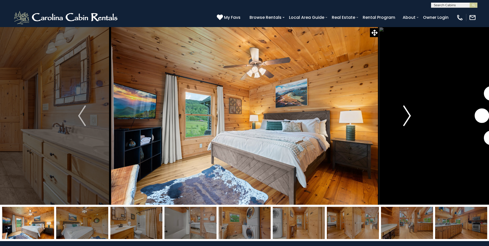
click at [408, 115] on img "Next" at bounding box center [407, 115] width 8 height 21
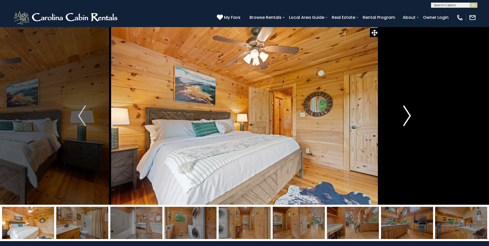
click at [408, 115] on img "Next" at bounding box center [407, 115] width 8 height 21
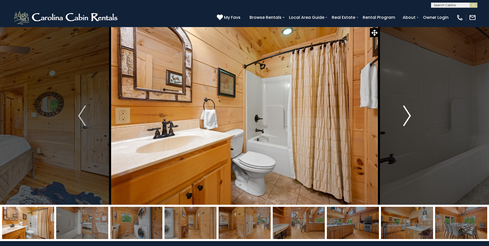
click at [408, 115] on img "Next" at bounding box center [407, 115] width 8 height 21
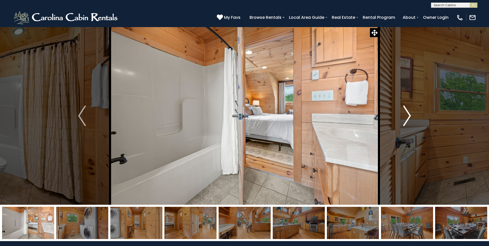
click at [408, 115] on img "Next" at bounding box center [407, 115] width 8 height 21
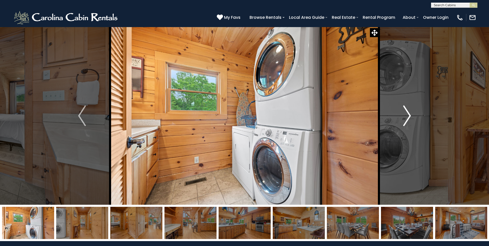
click at [408, 115] on img "Next" at bounding box center [407, 115] width 8 height 21
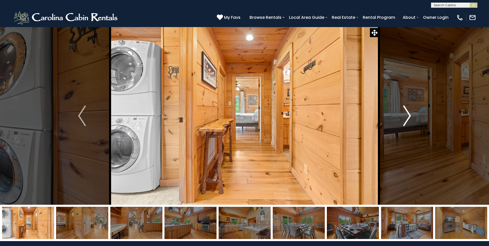
click at [408, 115] on img "Next" at bounding box center [407, 115] width 8 height 21
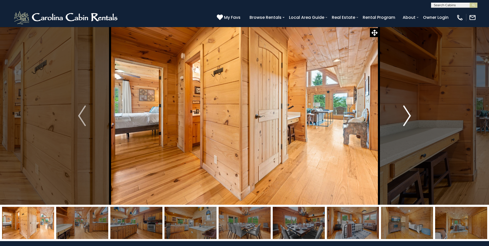
click at [408, 115] on img "Next" at bounding box center [407, 115] width 8 height 21
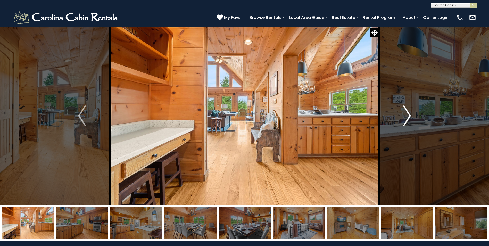
click at [408, 115] on img "Next" at bounding box center [407, 115] width 8 height 21
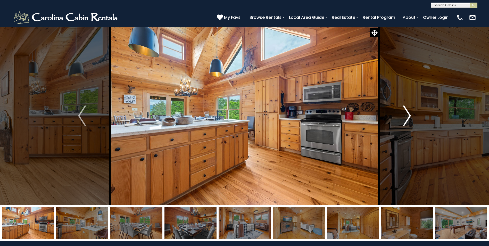
click at [408, 115] on img "Next" at bounding box center [407, 115] width 8 height 21
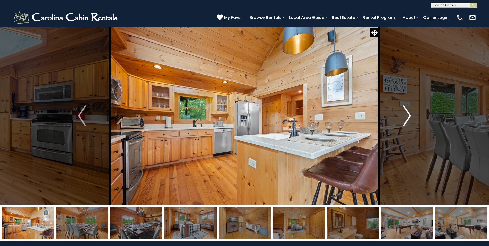
click at [408, 115] on img "Next" at bounding box center [407, 115] width 8 height 21
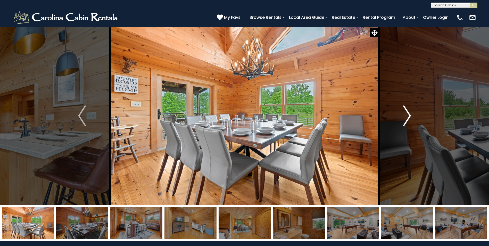
click at [408, 115] on img "Next" at bounding box center [407, 115] width 8 height 21
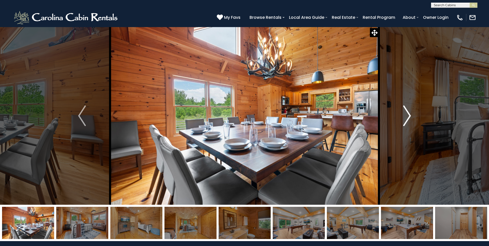
click at [408, 115] on img "Next" at bounding box center [407, 115] width 8 height 21
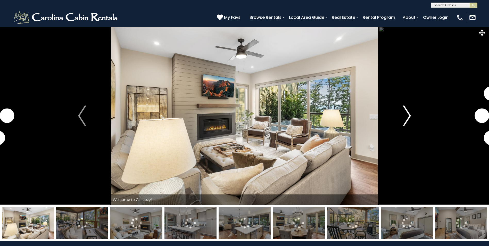
click at [405, 116] on img "Next" at bounding box center [407, 115] width 8 height 21
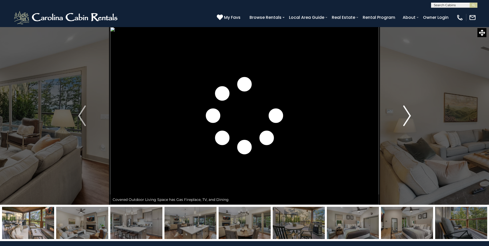
click at [406, 115] on img "Next" at bounding box center [407, 115] width 8 height 21
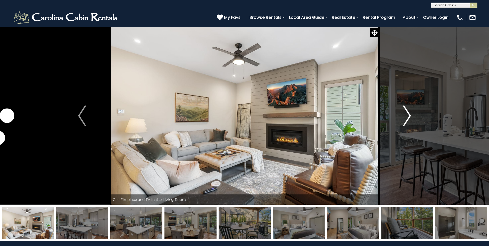
click at [406, 115] on img "Next" at bounding box center [407, 115] width 8 height 21
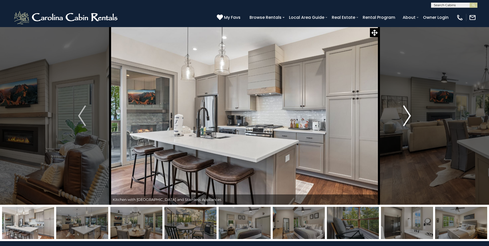
click at [406, 115] on img "Next" at bounding box center [407, 115] width 8 height 21
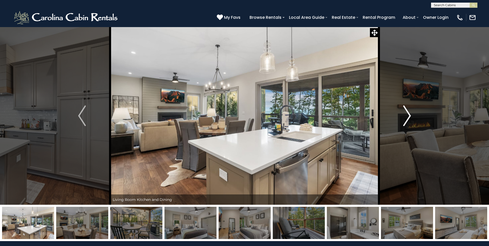
click at [406, 115] on img "Next" at bounding box center [407, 115] width 8 height 21
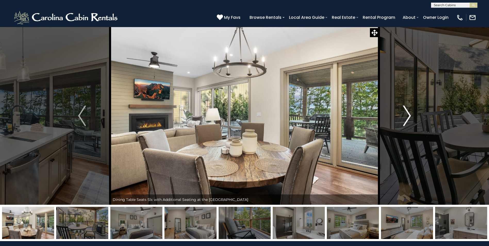
click at [406, 115] on img "Next" at bounding box center [407, 115] width 8 height 21
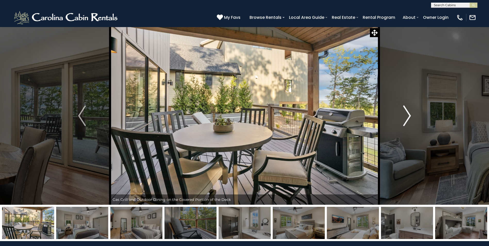
click at [406, 115] on img "Next" at bounding box center [407, 115] width 8 height 21
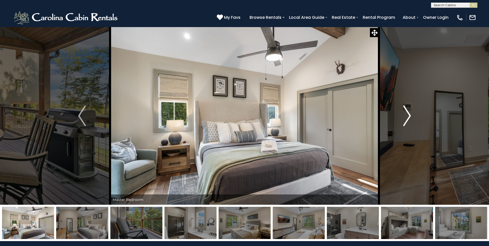
click at [406, 115] on img "Next" at bounding box center [407, 115] width 8 height 21
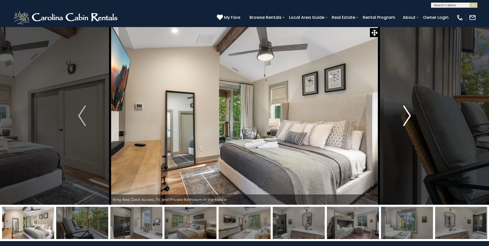
click at [406, 115] on img "Next" at bounding box center [407, 115] width 8 height 21
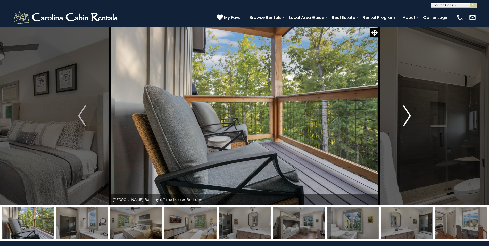
click at [406, 115] on img "Next" at bounding box center [407, 115] width 8 height 21
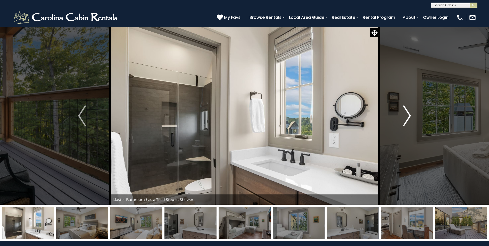
click at [406, 115] on img "Next" at bounding box center [407, 115] width 8 height 21
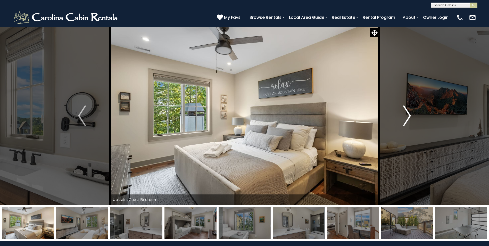
click at [406, 115] on img "Next" at bounding box center [407, 115] width 8 height 21
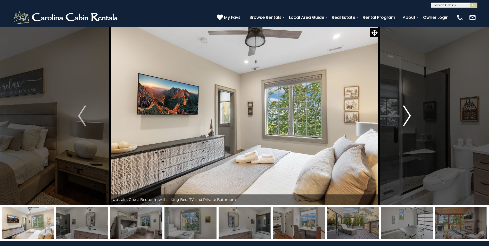
click at [406, 115] on img "Next" at bounding box center [407, 115] width 8 height 21
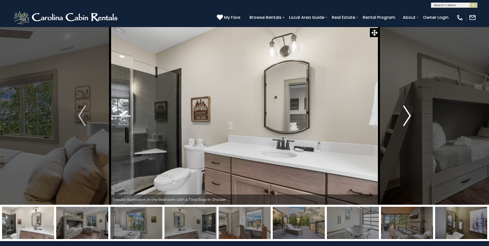
click at [406, 115] on img "Next" at bounding box center [407, 115] width 8 height 21
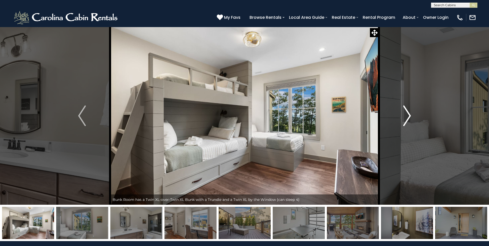
click at [406, 115] on img "Next" at bounding box center [407, 115] width 8 height 21
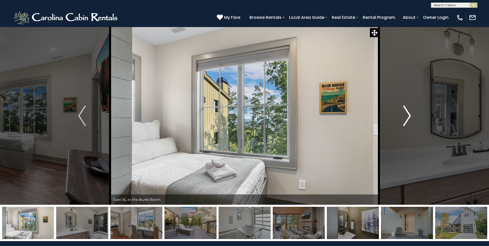
click at [409, 117] on img "Next" at bounding box center [407, 115] width 8 height 21
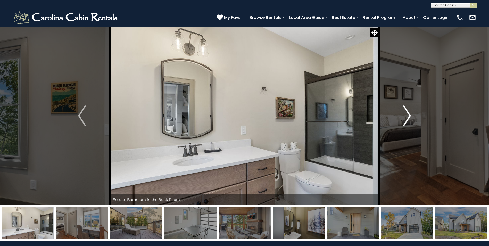
click at [409, 116] on img "Next" at bounding box center [407, 115] width 8 height 21
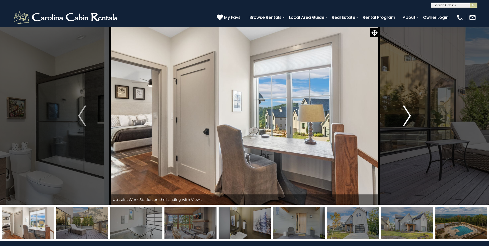
click at [409, 116] on img "Next" at bounding box center [407, 115] width 8 height 21
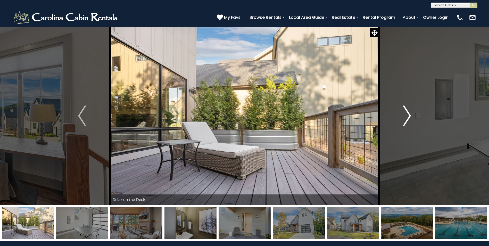
click at [415, 113] on button "Next" at bounding box center [407, 116] width 56 height 178
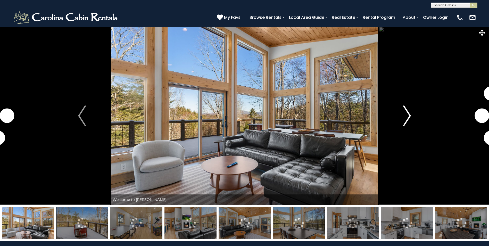
click at [410, 112] on img "Next" at bounding box center [407, 115] width 8 height 21
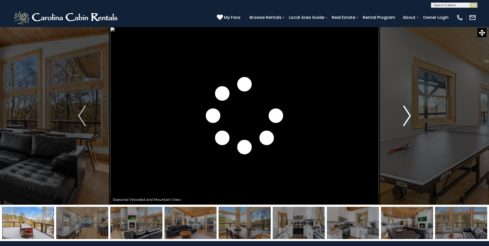
click at [409, 113] on img "Next" at bounding box center [407, 115] width 8 height 21
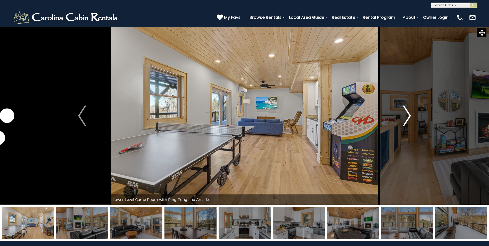
click at [409, 113] on img "Next" at bounding box center [407, 115] width 8 height 21
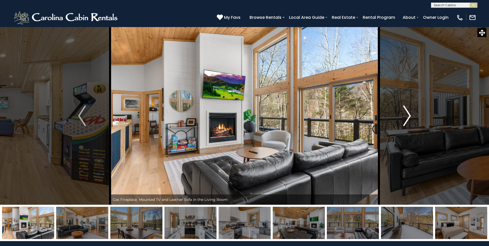
click at [409, 113] on img "Next" at bounding box center [407, 115] width 8 height 21
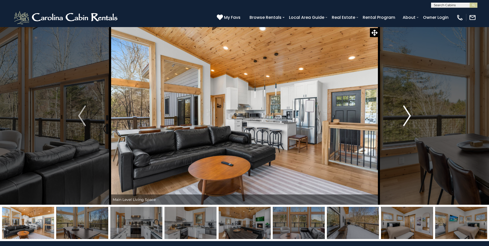
click at [409, 113] on img "Next" at bounding box center [407, 115] width 8 height 21
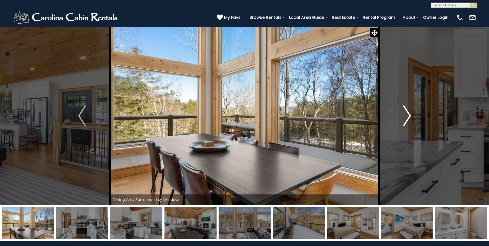
click at [409, 112] on img "Next" at bounding box center [407, 115] width 8 height 21
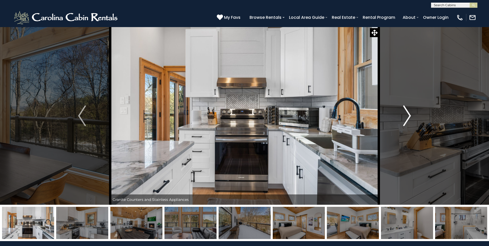
click at [409, 112] on img "Next" at bounding box center [407, 115] width 8 height 21
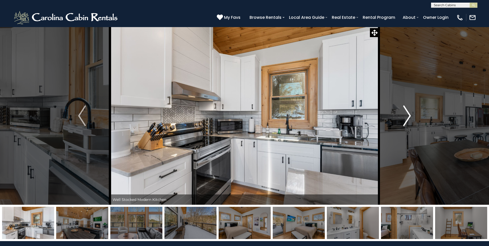
click at [409, 112] on img "Next" at bounding box center [407, 115] width 8 height 21
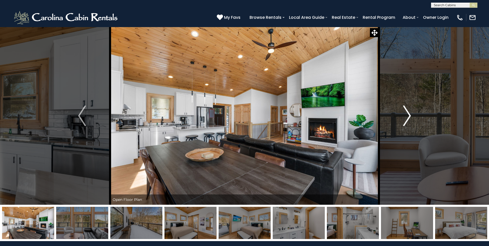
click at [409, 112] on img "Next" at bounding box center [407, 115] width 8 height 21
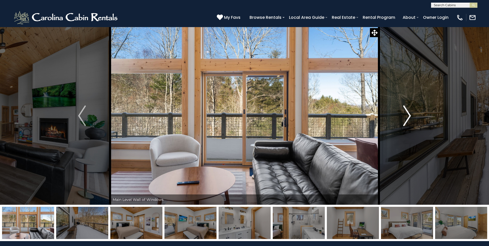
click at [409, 112] on img "Next" at bounding box center [407, 115] width 8 height 21
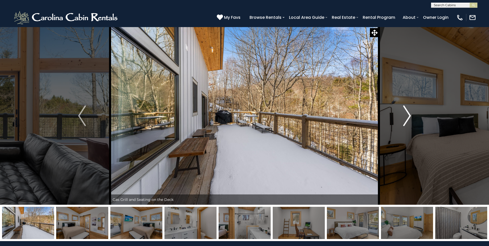
click at [409, 112] on img "Next" at bounding box center [407, 115] width 8 height 21
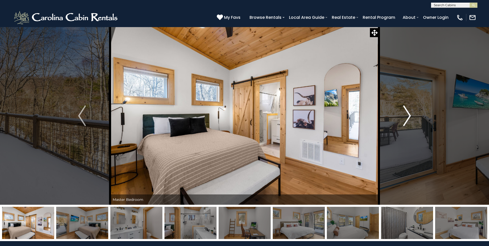
click at [409, 112] on img "Next" at bounding box center [407, 115] width 8 height 21
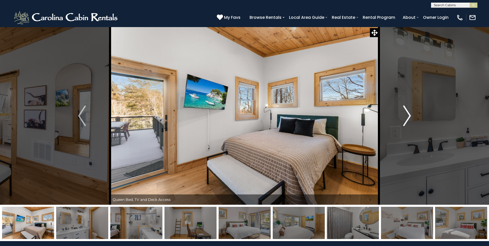
click at [409, 112] on img "Next" at bounding box center [407, 115] width 8 height 21
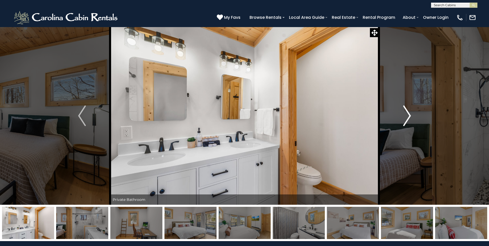
click at [409, 112] on img "Next" at bounding box center [407, 115] width 8 height 21
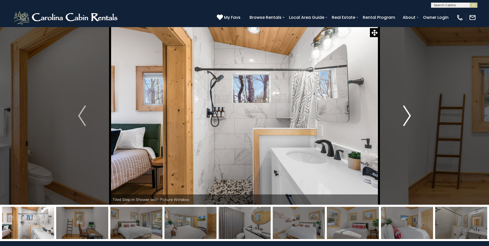
click at [409, 112] on img "Next" at bounding box center [407, 115] width 8 height 21
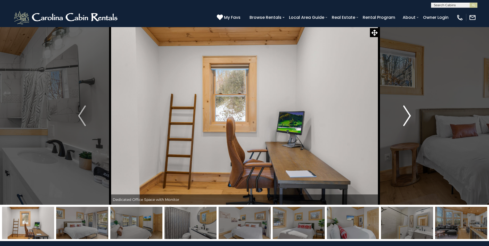
click at [409, 112] on img "Next" at bounding box center [407, 115] width 8 height 21
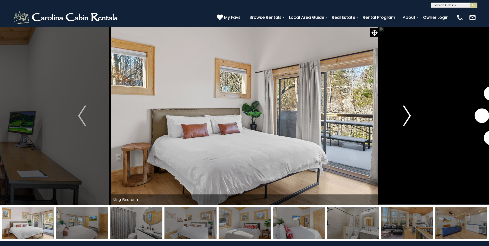
click at [409, 112] on img "Next" at bounding box center [407, 115] width 8 height 21
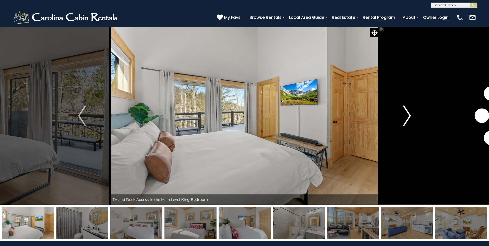
click at [409, 112] on img "Next" at bounding box center [407, 115] width 8 height 21
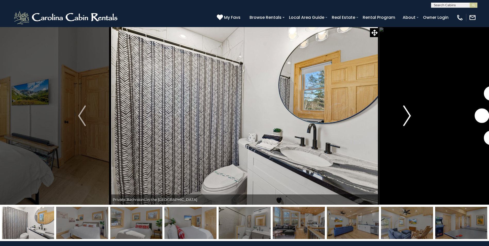
click at [409, 112] on img "Next" at bounding box center [407, 115] width 8 height 21
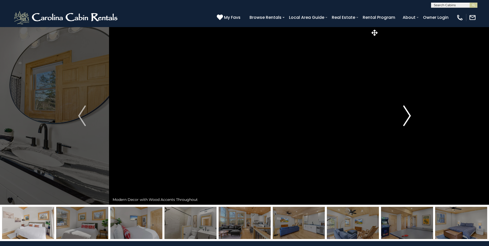
click at [409, 112] on img "Next" at bounding box center [407, 115] width 8 height 21
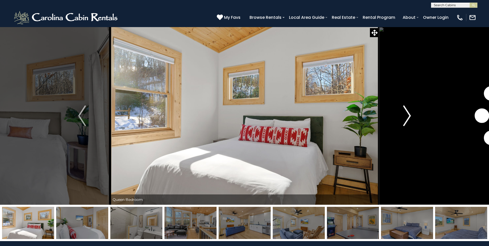
click at [409, 112] on img "Next" at bounding box center [407, 115] width 8 height 21
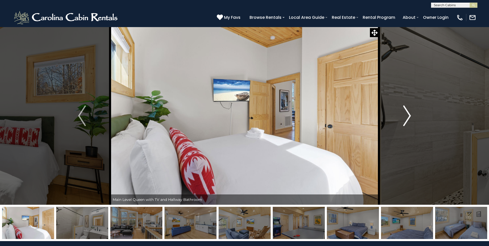
click at [409, 112] on img "Next" at bounding box center [407, 115] width 8 height 21
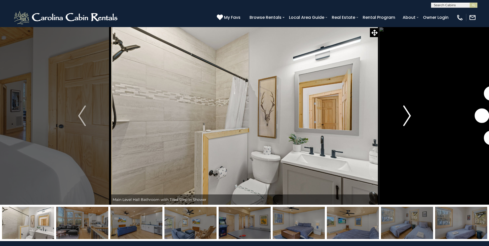
click at [409, 112] on img "Next" at bounding box center [407, 115] width 8 height 21
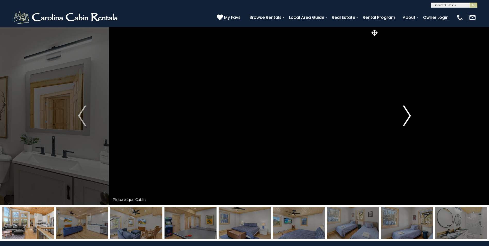
click at [409, 112] on img "Next" at bounding box center [407, 115] width 8 height 21
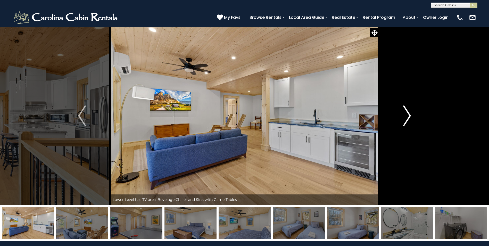
click at [409, 112] on img "Next" at bounding box center [407, 115] width 8 height 21
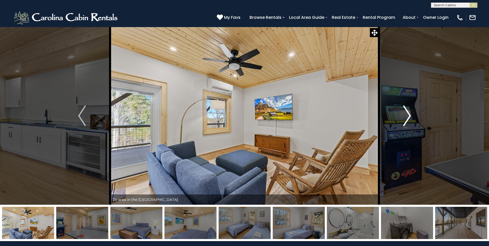
click at [409, 112] on img "Next" at bounding box center [407, 115] width 8 height 21
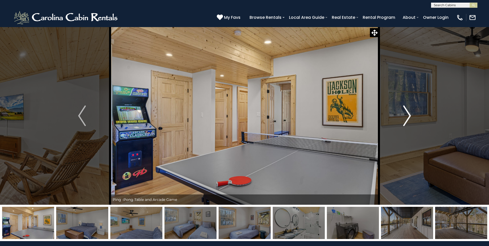
click at [409, 112] on img "Next" at bounding box center [407, 115] width 8 height 21
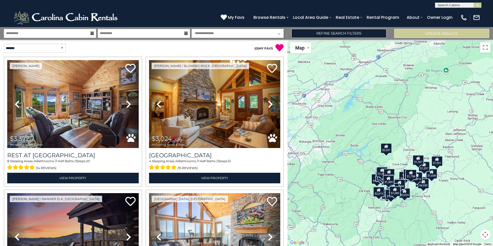
drag, startPoint x: 373, startPoint y: 75, endPoint x: 354, endPoint y: 155, distance: 81.9
click at [354, 155] on div "$3,372 $3,024 $2,945 $2,103 $2,310 $1,580 $4,575 $3,335 $4,950 $1,946 $1,829 $1…" at bounding box center [389, 143] width 205 height 206
click at [386, 148] on icon at bounding box center [386, 147] width 4 height 4
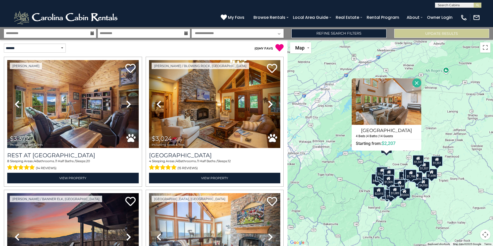
click at [430, 163] on div "$3,372 $3,024 $2,945 $2,103 $2,310 $1,580 $4,575 $3,335 $4,950 $1,946 $1,829 $1…" at bounding box center [389, 143] width 205 height 206
click at [440, 162] on div "$1,551" at bounding box center [436, 161] width 11 height 10
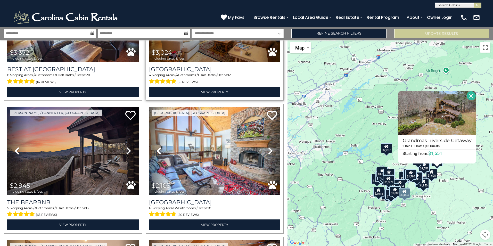
scroll to position [103, 0]
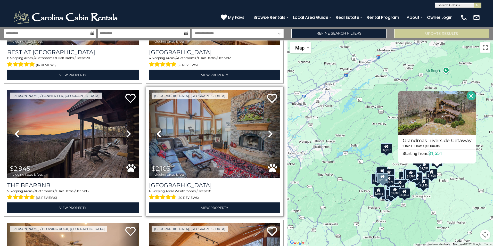
click at [271, 133] on link "Next" at bounding box center [270, 134] width 20 height 88
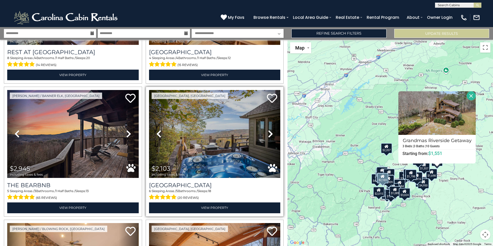
click at [271, 131] on link "Next" at bounding box center [270, 134] width 20 height 88
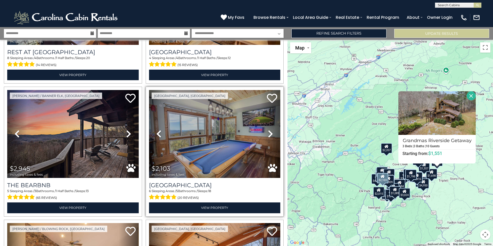
click at [271, 131] on link "Next" at bounding box center [270, 134] width 20 height 88
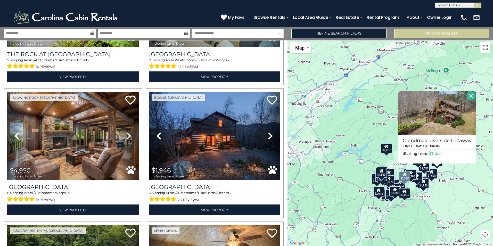
scroll to position [515, 0]
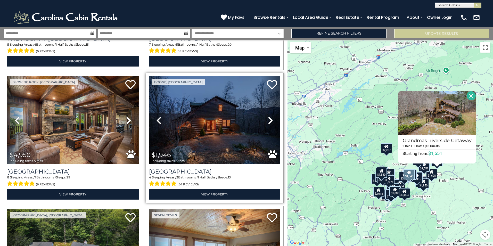
click at [268, 111] on link "Next" at bounding box center [270, 120] width 20 height 88
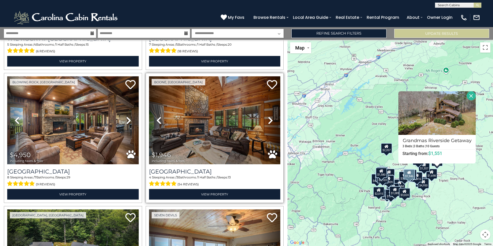
click at [268, 111] on link "Next" at bounding box center [270, 120] width 20 height 88
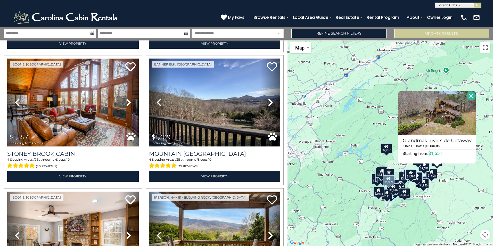
scroll to position [1718, 0]
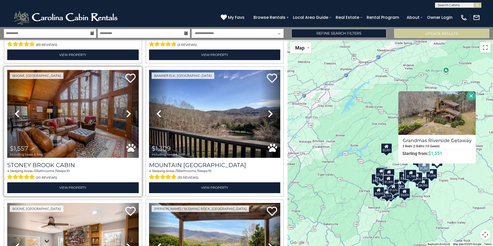
click at [127, 110] on icon at bounding box center [128, 114] width 5 height 8
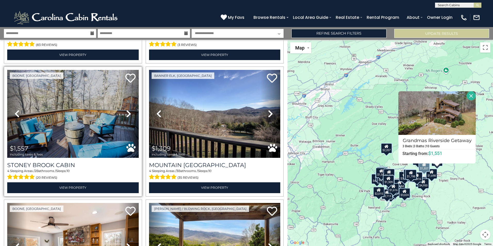
click at [127, 110] on icon at bounding box center [128, 114] width 5 height 8
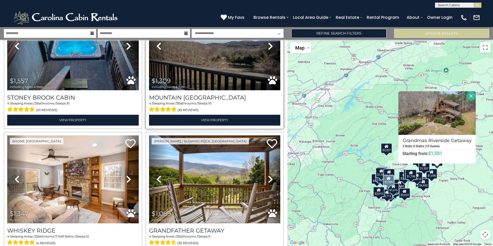
scroll to position [1820, 0]
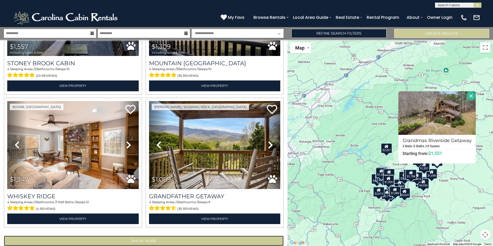
click at [150, 235] on button "Show More" at bounding box center [144, 240] width 280 height 10
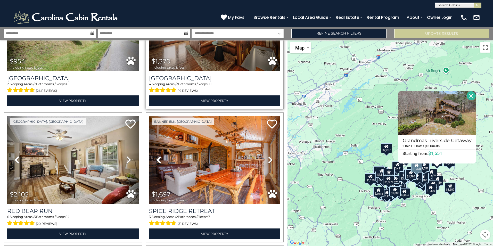
scroll to position [2087, 0]
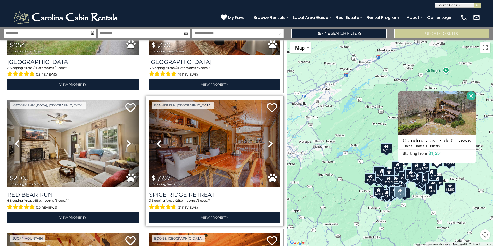
click at [268, 139] on icon at bounding box center [270, 143] width 5 height 8
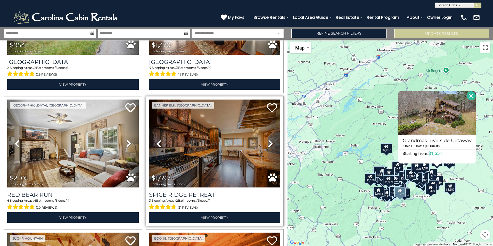
click at [268, 139] on icon at bounding box center [270, 143] width 5 height 8
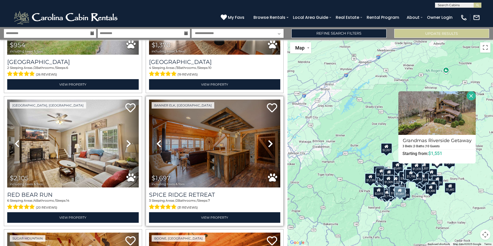
click at [268, 139] on icon at bounding box center [270, 143] width 5 height 8
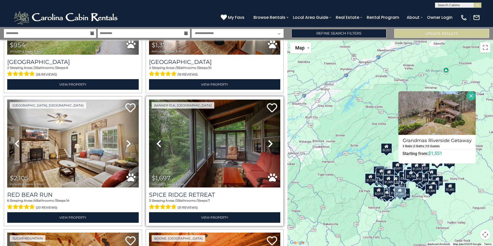
click at [268, 139] on icon at bounding box center [270, 143] width 5 height 8
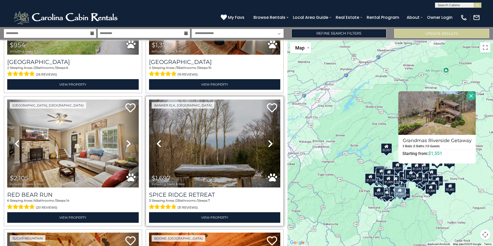
click at [268, 139] on icon at bounding box center [270, 143] width 5 height 8
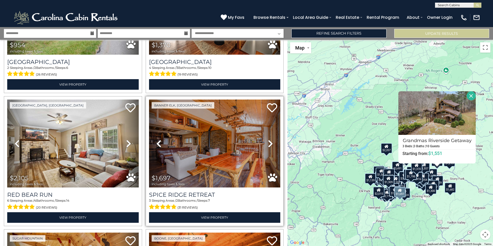
click at [268, 139] on icon at bounding box center [270, 143] width 5 height 8
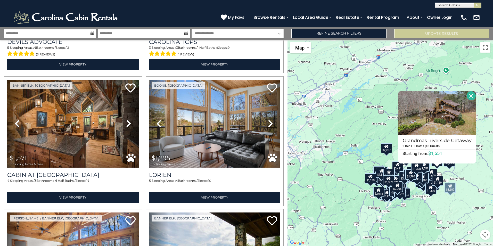
scroll to position [2911, 0]
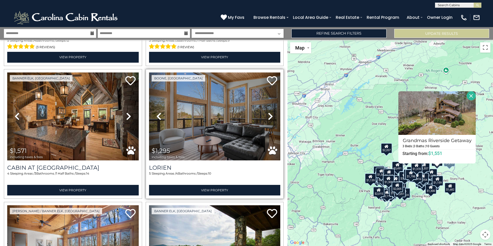
click at [268, 112] on icon at bounding box center [270, 116] width 5 height 8
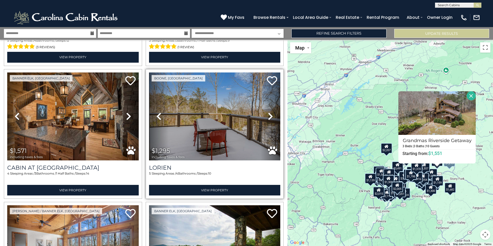
click at [264, 101] on link "Next" at bounding box center [270, 116] width 20 height 88
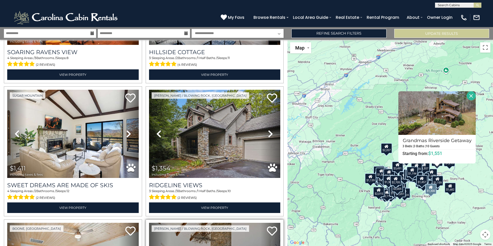
scroll to position [3554, 0]
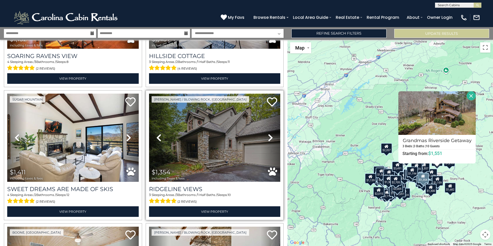
click at [205, 123] on img at bounding box center [214, 138] width 131 height 88
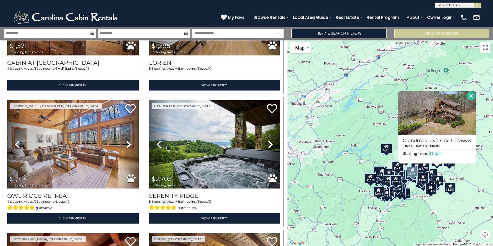
scroll to position [3005, 0]
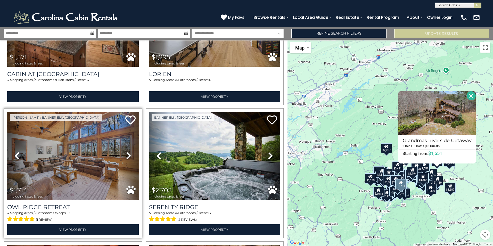
click at [58, 122] on img at bounding box center [72, 156] width 131 height 88
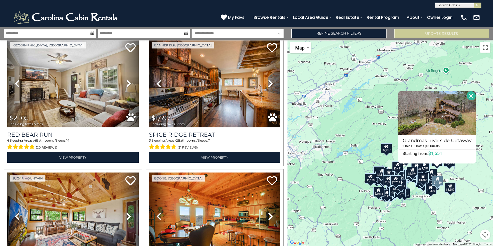
scroll to position [2111, 0]
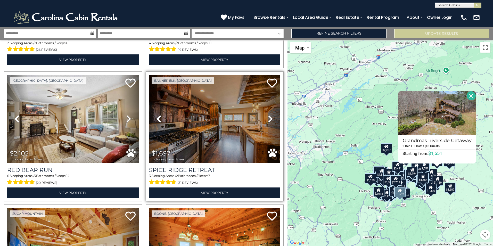
click at [265, 101] on link "Next" at bounding box center [270, 119] width 20 height 88
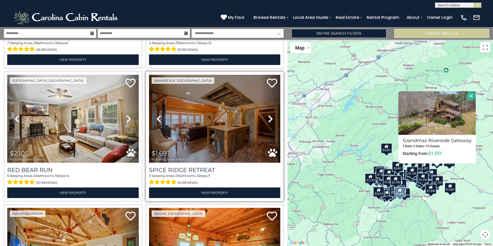
click at [265, 101] on link "Next" at bounding box center [270, 119] width 20 height 88
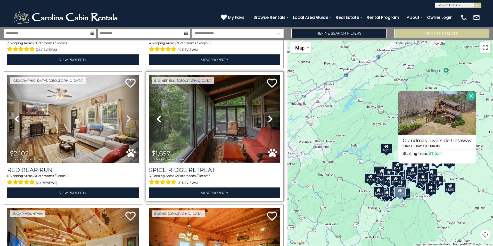
click at [228, 108] on img at bounding box center [214, 119] width 131 height 88
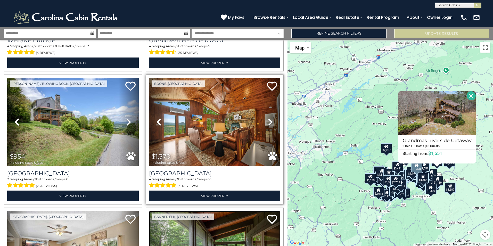
scroll to position [1974, 0]
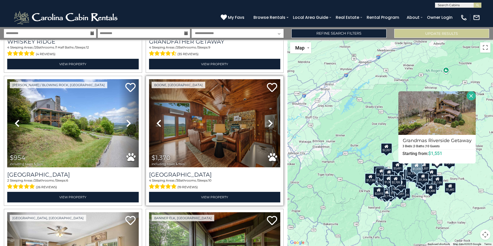
click at [236, 106] on img at bounding box center [214, 123] width 131 height 88
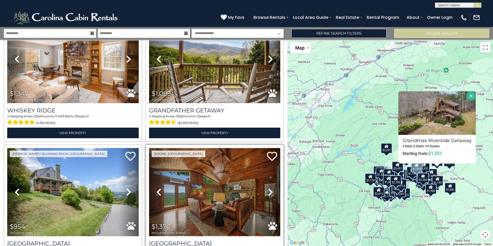
scroll to position [1940, 0]
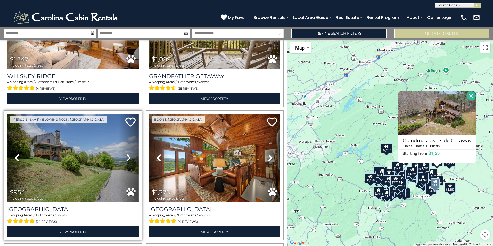
click at [96, 145] on img at bounding box center [72, 158] width 131 height 88
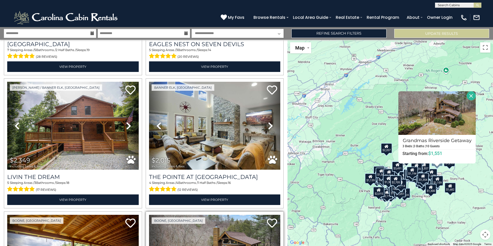
scroll to position [1012, 0]
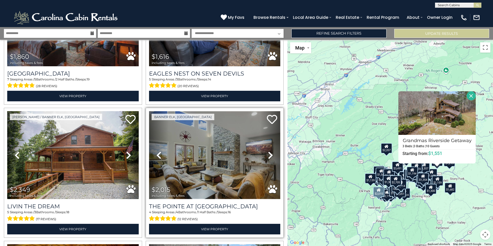
click at [219, 132] on img at bounding box center [214, 155] width 131 height 88
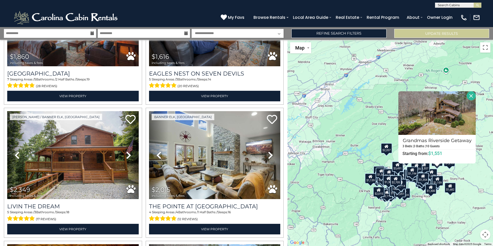
scroll to position [0, 0]
click at [446, 5] on input "text" at bounding box center [457, 5] width 45 height 5
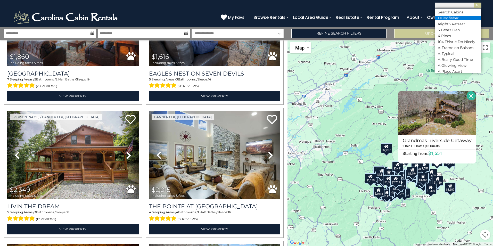
click at [445, 17] on li "1 Kingfisher" at bounding box center [458, 18] width 46 height 5
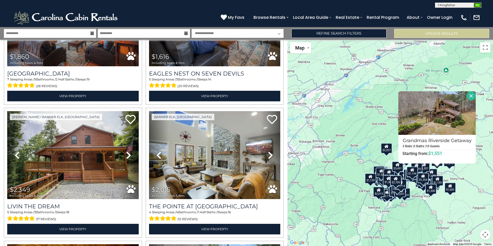
click at [478, 4] on img "submit" at bounding box center [477, 5] width 4 height 4
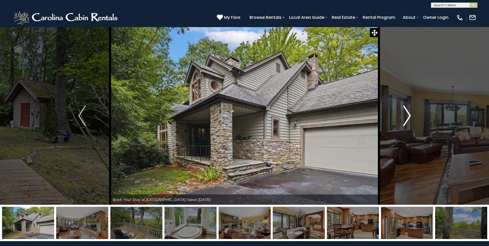
click at [409, 117] on img "Next" at bounding box center [407, 115] width 8 height 21
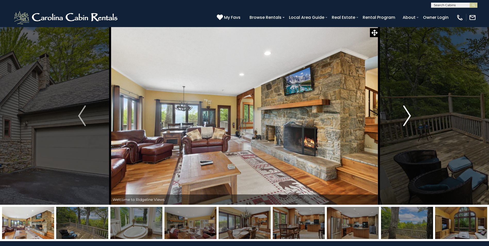
click at [409, 118] on img "Next" at bounding box center [407, 115] width 8 height 21
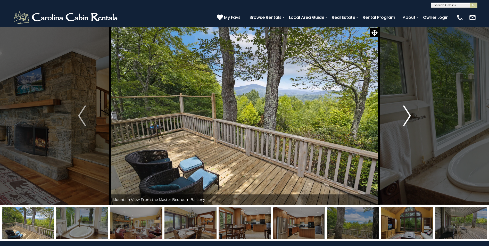
click at [409, 118] on img "Next" at bounding box center [407, 115] width 8 height 21
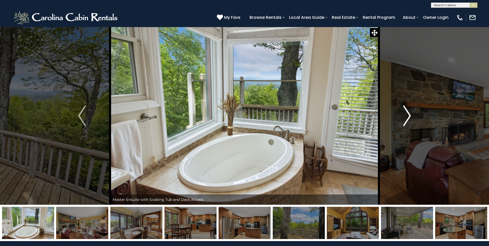
click at [409, 118] on img "Next" at bounding box center [407, 115] width 8 height 21
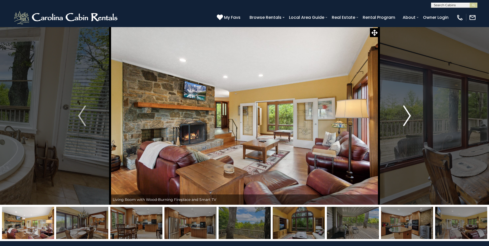
click at [409, 118] on img "Next" at bounding box center [407, 115] width 8 height 21
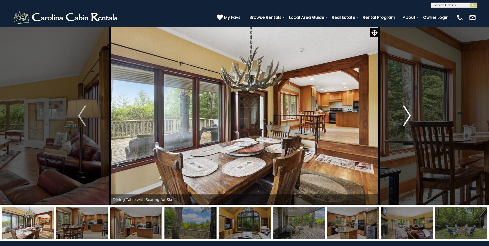
click at [409, 118] on img "Next" at bounding box center [407, 115] width 8 height 21
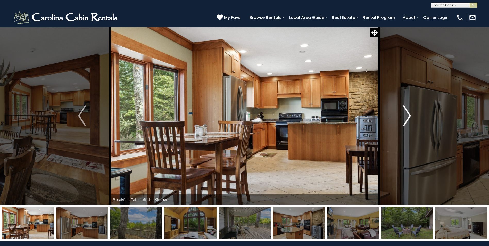
click at [409, 118] on img "Next" at bounding box center [407, 115] width 8 height 21
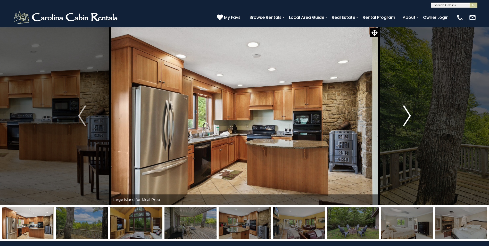
click at [409, 118] on img "Next" at bounding box center [407, 115] width 8 height 21
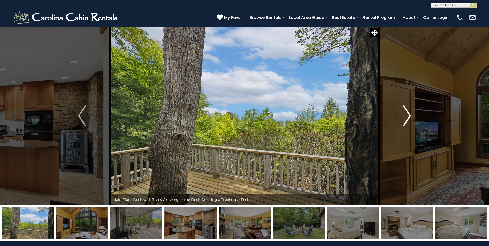
click at [409, 118] on img "Next" at bounding box center [407, 115] width 8 height 21
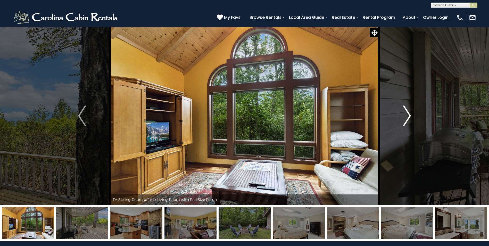
click at [409, 118] on img "Next" at bounding box center [407, 115] width 8 height 21
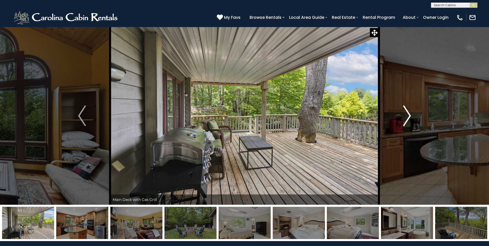
click at [409, 118] on img "Next" at bounding box center [407, 115] width 8 height 21
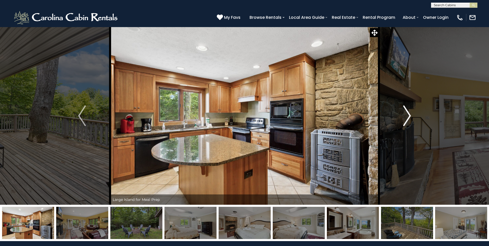
click at [409, 118] on img "Next" at bounding box center [407, 115] width 8 height 21
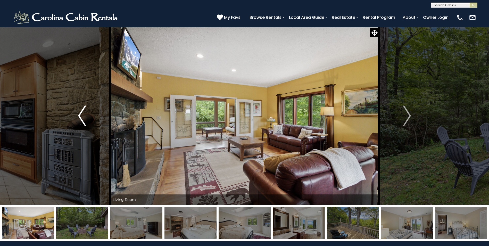
click at [80, 118] on img "Previous" at bounding box center [82, 115] width 8 height 21
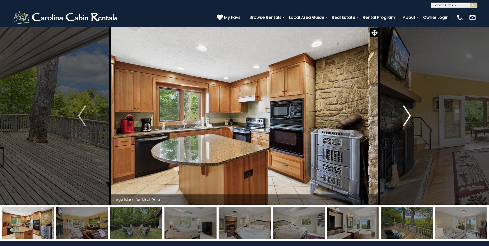
click at [411, 121] on button "Next" at bounding box center [407, 116] width 56 height 178
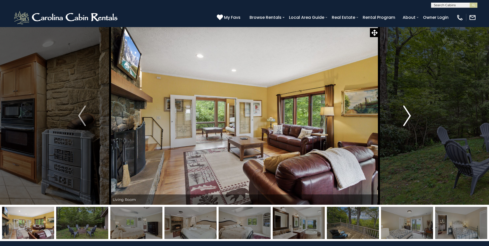
click at [411, 121] on button "Next" at bounding box center [407, 116] width 56 height 178
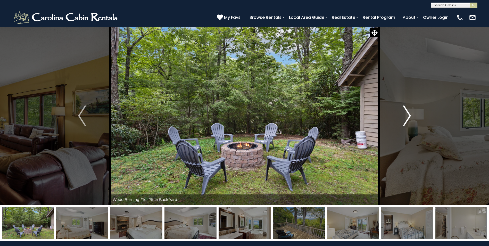
click at [411, 121] on button "Next" at bounding box center [407, 116] width 56 height 178
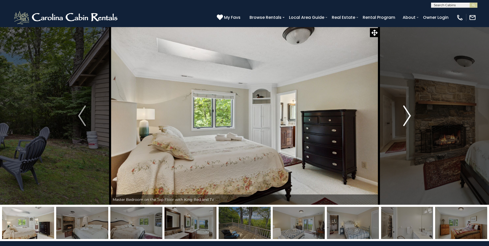
click at [411, 121] on button "Next" at bounding box center [407, 116] width 56 height 178
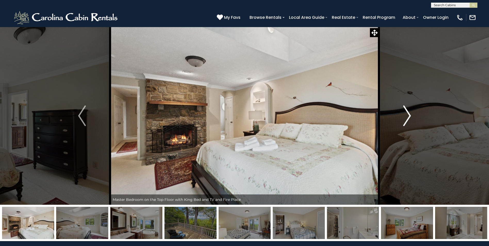
click at [411, 121] on button "Next" at bounding box center [407, 116] width 56 height 178
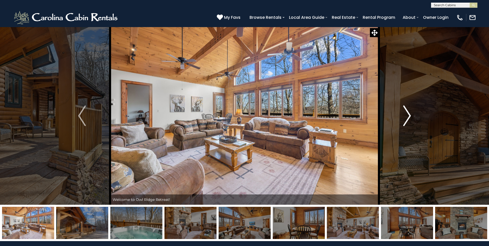
click at [409, 119] on img "Next" at bounding box center [407, 115] width 8 height 21
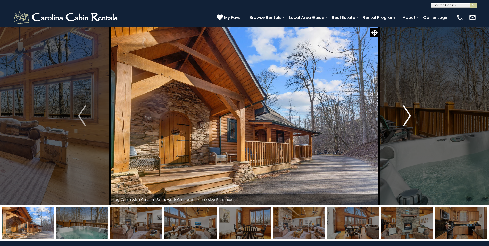
click at [409, 120] on img "Next" at bounding box center [407, 115] width 8 height 21
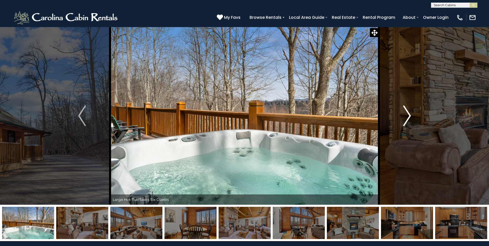
click at [409, 120] on img "Next" at bounding box center [407, 115] width 8 height 21
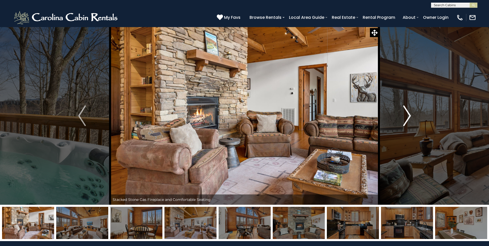
click at [409, 120] on img "Next" at bounding box center [407, 115] width 8 height 21
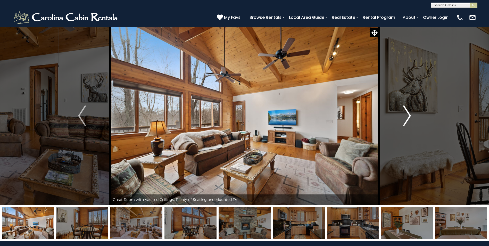
click at [409, 120] on img "Next" at bounding box center [407, 115] width 8 height 21
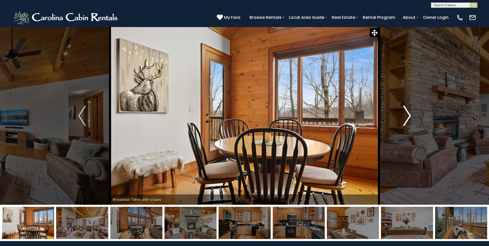
click at [409, 120] on img "Next" at bounding box center [407, 115] width 8 height 21
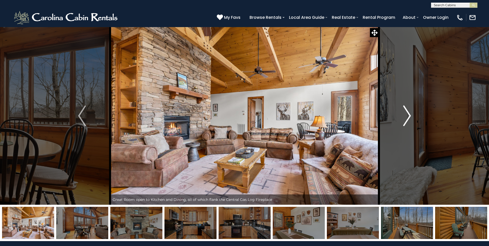
click at [409, 120] on img "Next" at bounding box center [407, 115] width 8 height 21
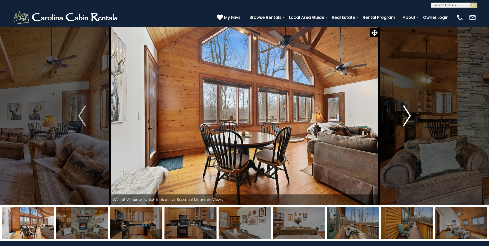
click at [409, 120] on img "Next" at bounding box center [407, 115] width 8 height 21
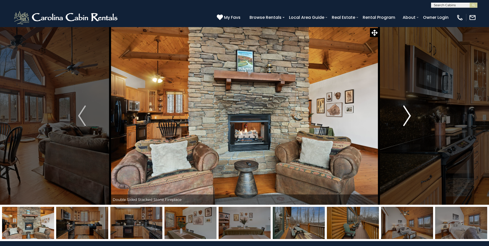
click at [409, 120] on img "Next" at bounding box center [407, 115] width 8 height 21
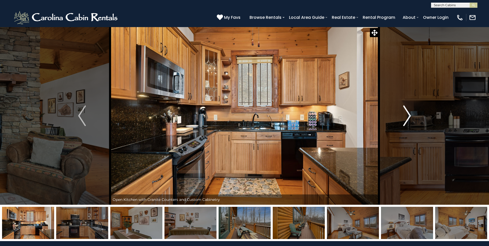
click at [409, 120] on img "Next" at bounding box center [407, 115] width 8 height 21
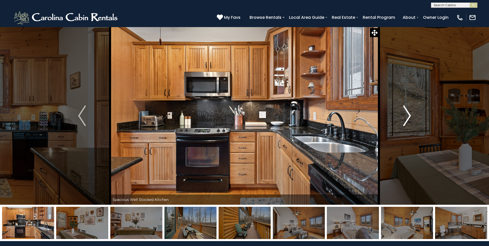
click at [409, 120] on img "Next" at bounding box center [407, 115] width 8 height 21
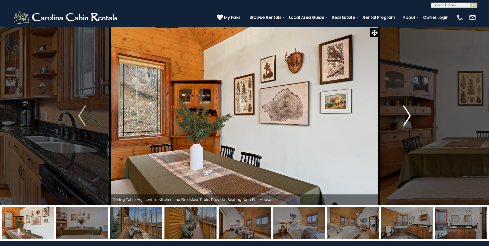
click at [409, 120] on img "Next" at bounding box center [407, 115] width 8 height 21
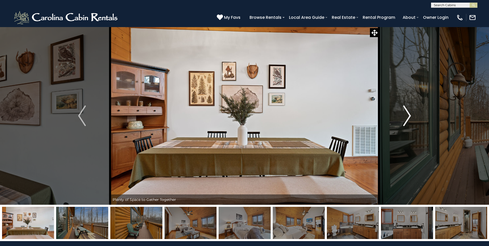
click at [409, 120] on img "Next" at bounding box center [407, 115] width 8 height 21
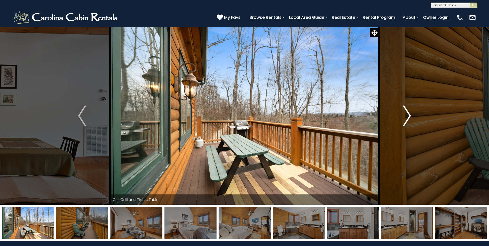
click at [409, 120] on img "Next" at bounding box center [407, 115] width 8 height 21
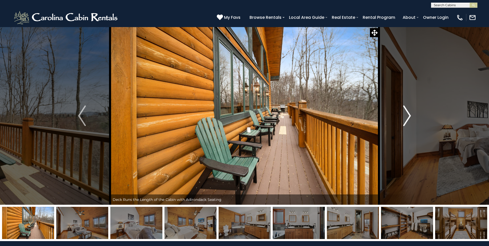
click at [409, 120] on img "Next" at bounding box center [407, 115] width 8 height 21
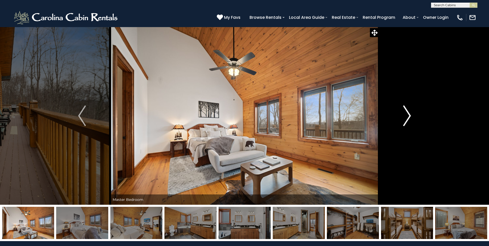
click at [409, 120] on img "Next" at bounding box center [407, 115] width 8 height 21
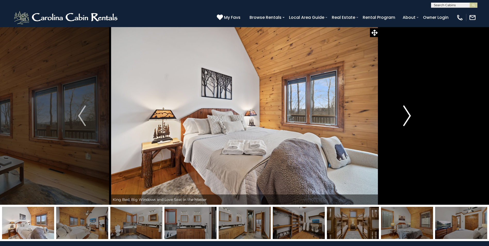
click at [409, 120] on img "Next" at bounding box center [407, 115] width 8 height 21
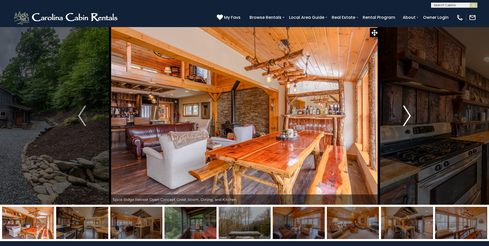
click at [407, 113] on img "Next" at bounding box center [407, 115] width 8 height 21
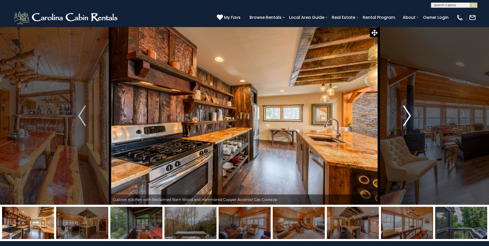
click at [407, 113] on img "Next" at bounding box center [407, 115] width 8 height 21
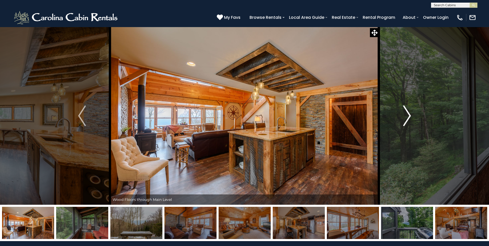
click at [407, 113] on img "Next" at bounding box center [407, 115] width 8 height 21
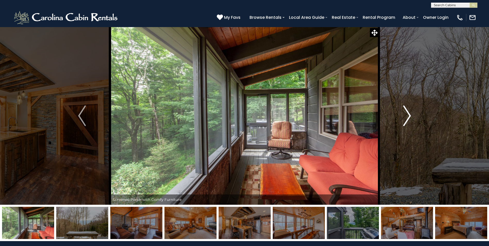
click at [407, 113] on img "Next" at bounding box center [407, 115] width 8 height 21
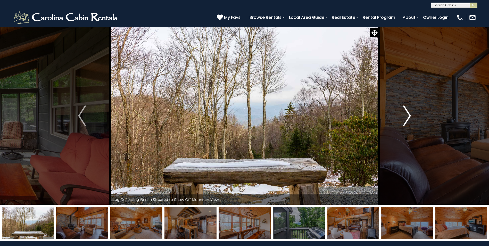
click at [407, 113] on img "Next" at bounding box center [407, 115] width 8 height 21
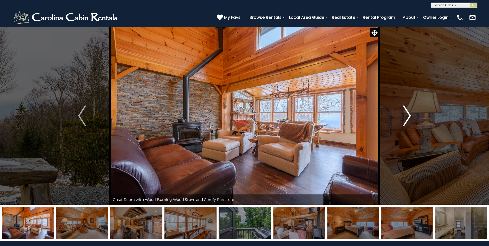
click at [407, 113] on img "Next" at bounding box center [407, 115] width 8 height 21
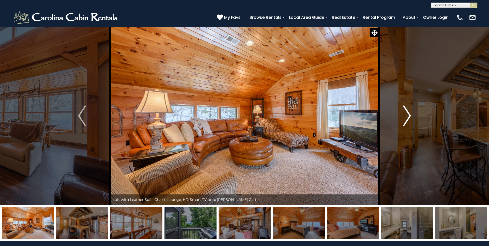
click at [407, 113] on img "Next" at bounding box center [407, 115] width 8 height 21
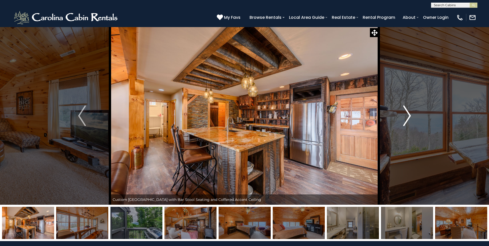
click at [407, 113] on img "Next" at bounding box center [407, 115] width 8 height 21
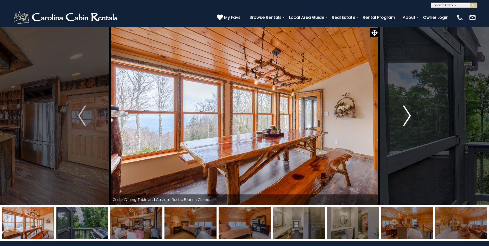
click at [407, 113] on img "Next" at bounding box center [407, 115] width 8 height 21
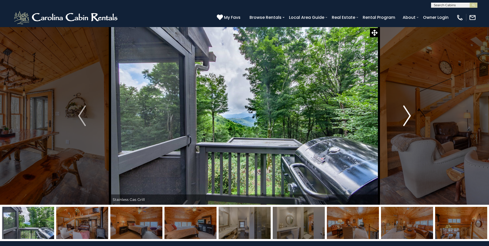
click at [407, 113] on img "Next" at bounding box center [407, 115] width 8 height 21
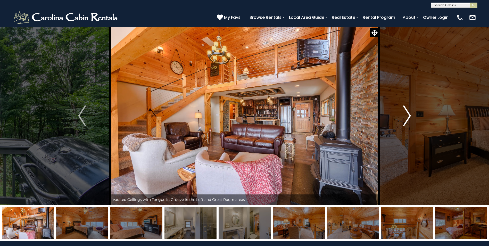
click at [407, 113] on img "Next" at bounding box center [407, 115] width 8 height 21
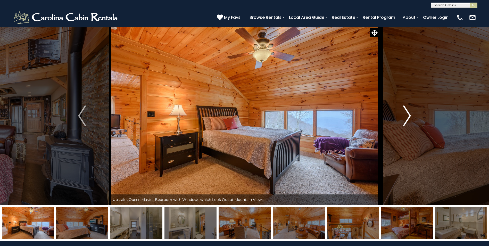
click at [407, 113] on img "Next" at bounding box center [407, 115] width 8 height 21
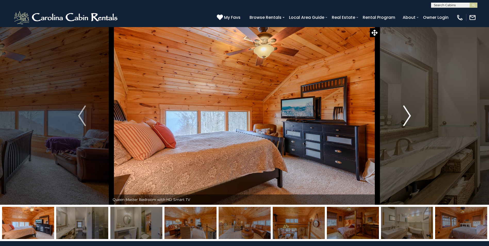
click at [407, 113] on img "Next" at bounding box center [407, 115] width 8 height 21
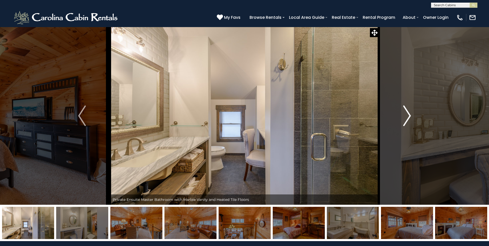
click at [407, 113] on img "Next" at bounding box center [407, 115] width 8 height 21
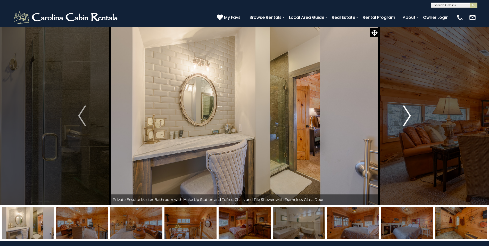
click at [407, 113] on img "Next" at bounding box center [407, 115] width 8 height 21
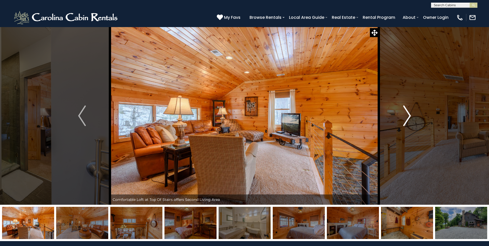
click at [407, 113] on img "Next" at bounding box center [407, 115] width 8 height 21
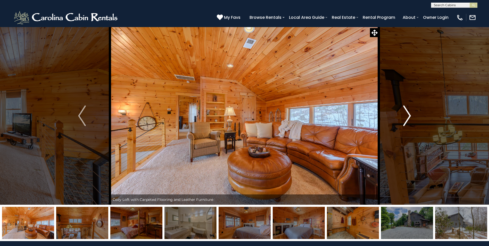
click at [407, 113] on img "Next" at bounding box center [407, 115] width 8 height 21
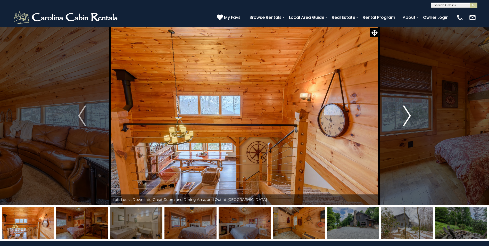
click at [407, 113] on img "Next" at bounding box center [407, 115] width 8 height 21
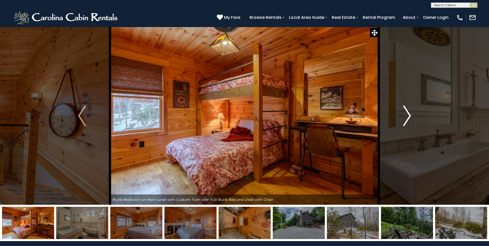
click at [407, 113] on img "Next" at bounding box center [407, 115] width 8 height 21
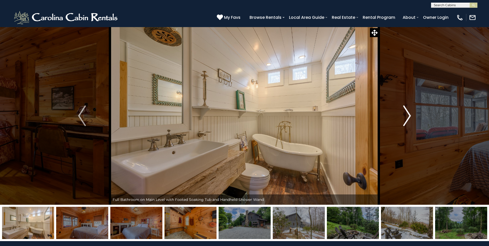
click at [407, 113] on img "Next" at bounding box center [407, 115] width 8 height 21
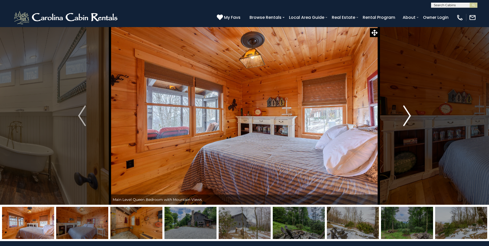
click at [407, 113] on img "Next" at bounding box center [407, 115] width 8 height 21
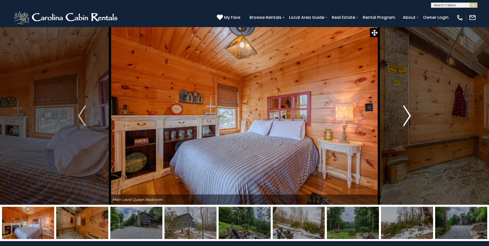
click at [407, 113] on img "Next" at bounding box center [407, 115] width 8 height 21
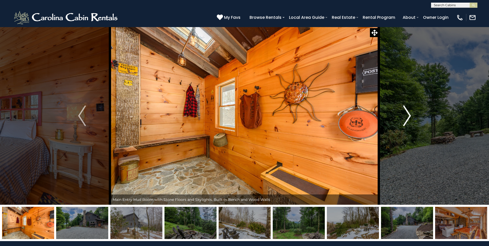
click at [407, 113] on img "Next" at bounding box center [407, 115] width 8 height 21
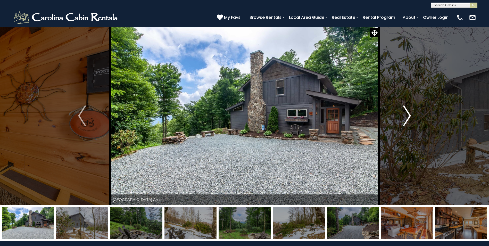
click at [407, 113] on img "Next" at bounding box center [407, 115] width 8 height 21
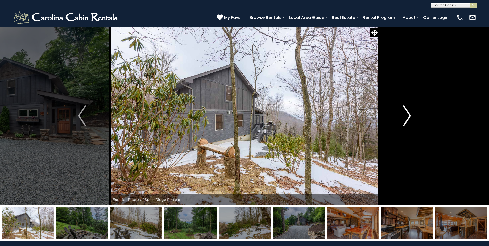
click at [407, 113] on img "Next" at bounding box center [407, 115] width 8 height 21
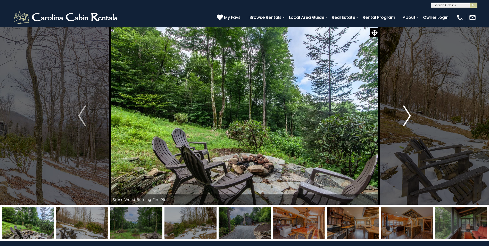
click at [407, 113] on img "Next" at bounding box center [407, 115] width 8 height 21
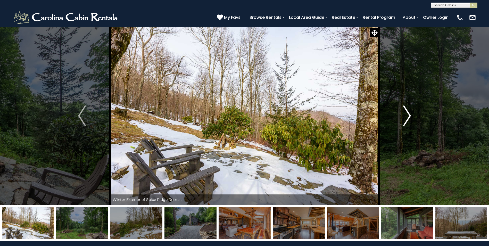
click at [407, 113] on img "Next" at bounding box center [407, 115] width 8 height 21
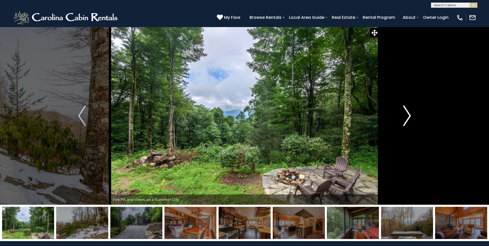
click at [407, 113] on img "Next" at bounding box center [407, 115] width 8 height 21
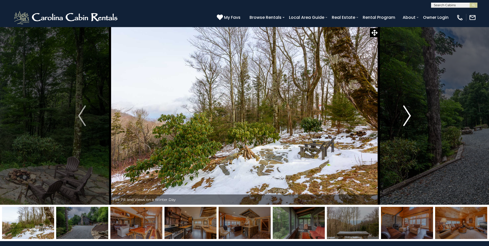
click at [407, 113] on img "Next" at bounding box center [407, 115] width 8 height 21
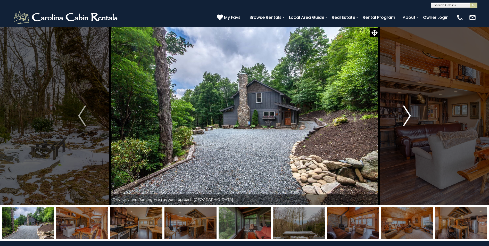
click at [407, 113] on img "Next" at bounding box center [407, 115] width 8 height 21
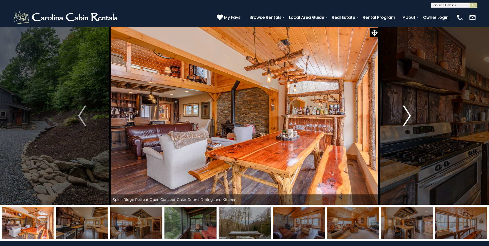
click at [407, 113] on img "Next" at bounding box center [407, 115] width 8 height 21
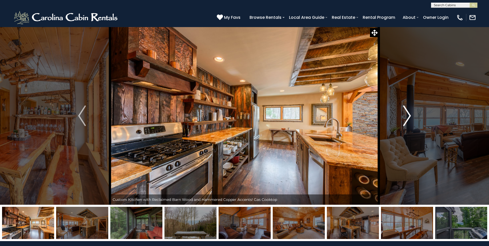
click at [407, 113] on img "Next" at bounding box center [407, 115] width 8 height 21
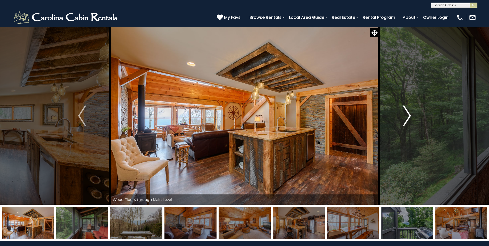
click at [407, 113] on img "Next" at bounding box center [407, 115] width 8 height 21
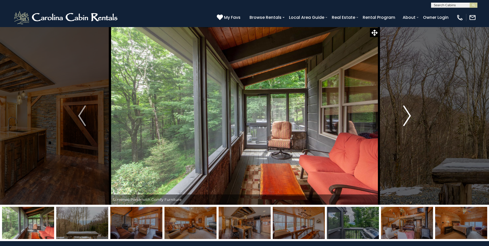
click at [407, 113] on img "Next" at bounding box center [407, 115] width 8 height 21
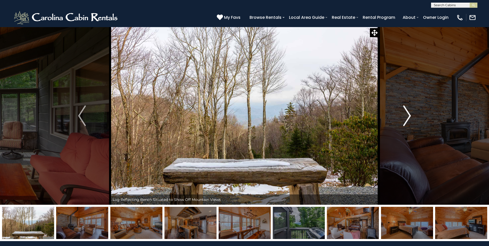
click at [407, 113] on img "Next" at bounding box center [407, 115] width 8 height 21
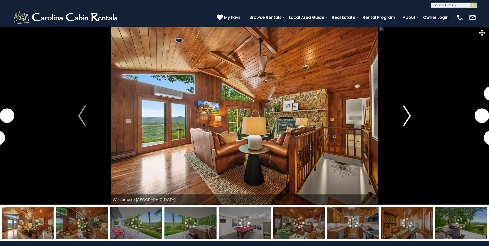
click at [406, 118] on img "Next" at bounding box center [407, 115] width 8 height 21
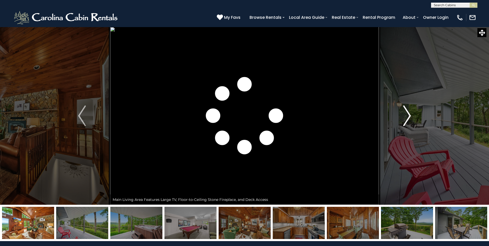
click at [405, 116] on img "Next" at bounding box center [407, 115] width 8 height 21
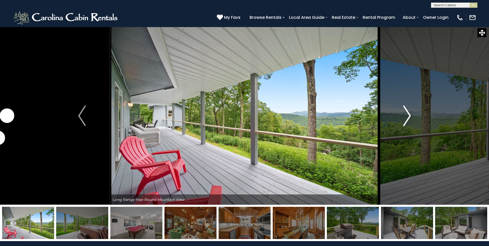
click at [405, 116] on img "Next" at bounding box center [407, 115] width 8 height 21
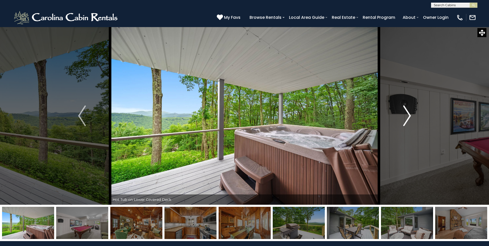
click at [405, 116] on img "Next" at bounding box center [407, 115] width 8 height 21
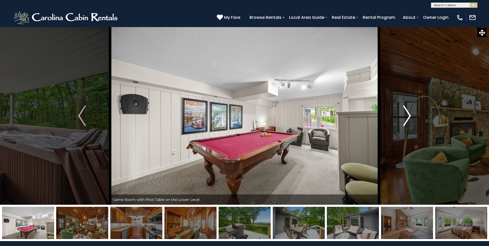
click at [405, 116] on img "Next" at bounding box center [407, 115] width 8 height 21
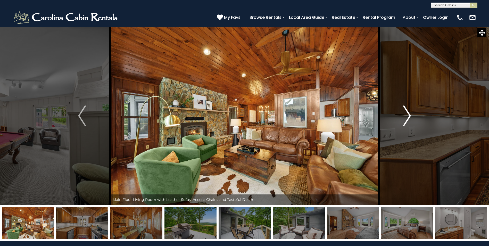
click at [405, 116] on img "Next" at bounding box center [407, 115] width 8 height 21
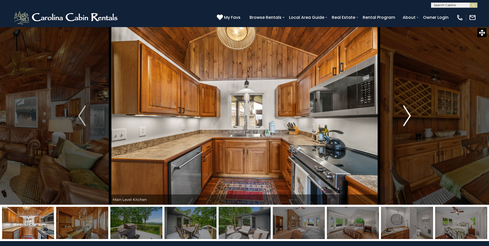
click at [405, 116] on img "Next" at bounding box center [407, 115] width 8 height 21
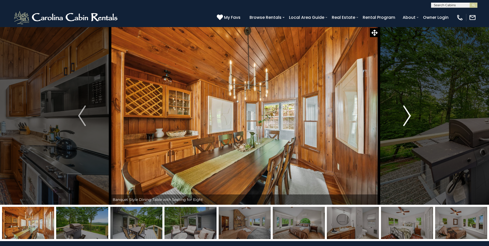
click at [405, 116] on img "Next" at bounding box center [407, 115] width 8 height 21
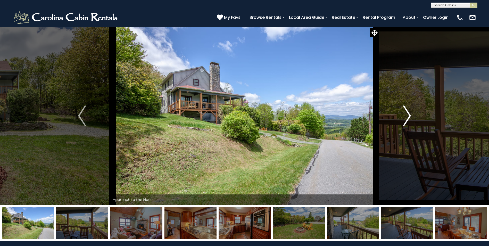
click at [407, 114] on img "Next" at bounding box center [407, 115] width 8 height 21
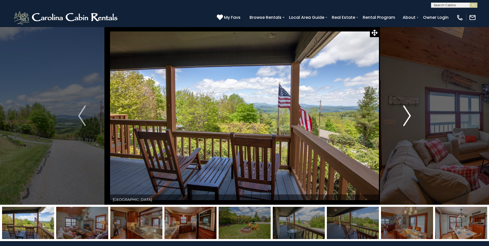
click at [407, 114] on img "Next" at bounding box center [407, 115] width 8 height 21
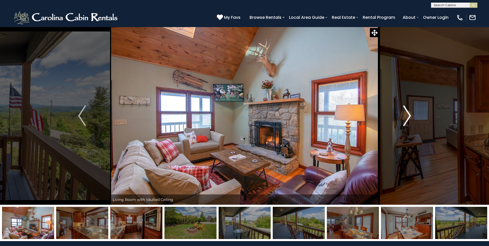
click at [407, 114] on img "Next" at bounding box center [407, 115] width 8 height 21
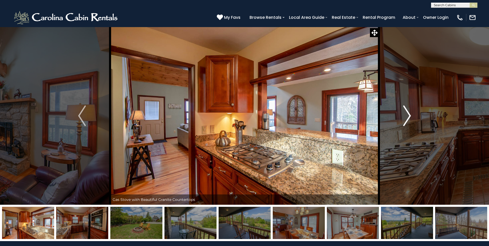
click at [407, 114] on img "Next" at bounding box center [407, 115] width 8 height 21
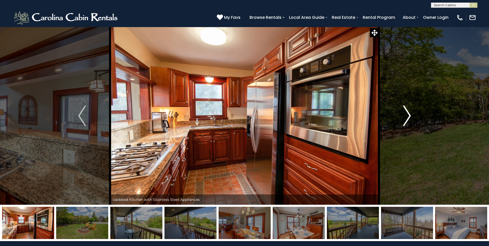
click at [407, 114] on img "Next" at bounding box center [407, 115] width 8 height 21
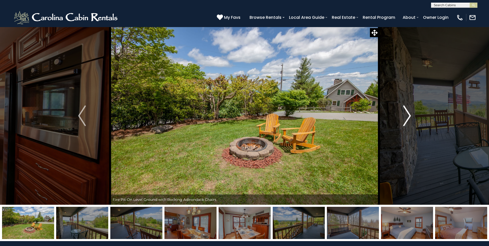
click at [407, 114] on img "Next" at bounding box center [407, 115] width 8 height 21
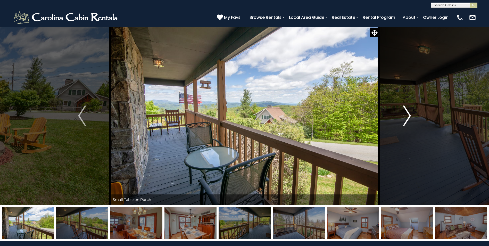
click at [407, 114] on img "Next" at bounding box center [407, 115] width 8 height 21
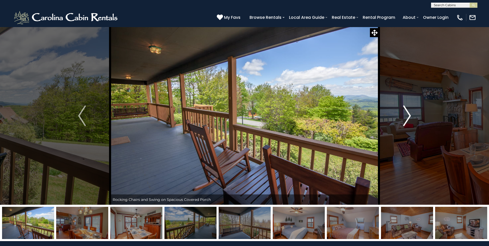
click at [407, 114] on img "Next" at bounding box center [407, 115] width 8 height 21
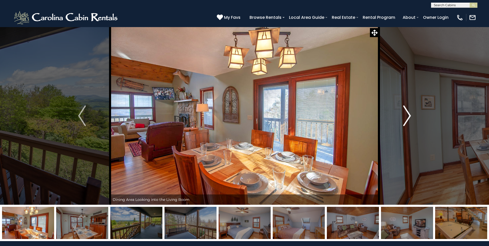
click at [407, 114] on img "Next" at bounding box center [407, 115] width 8 height 21
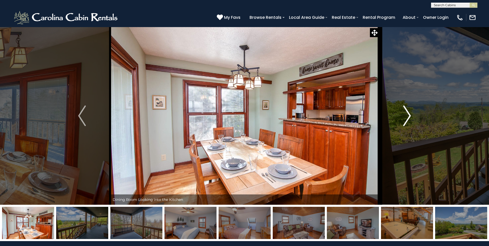
click at [407, 114] on img "Next" at bounding box center [407, 115] width 8 height 21
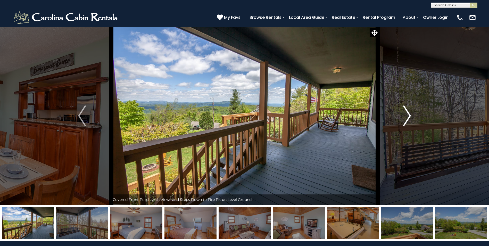
click at [407, 114] on img "Next" at bounding box center [407, 115] width 8 height 21
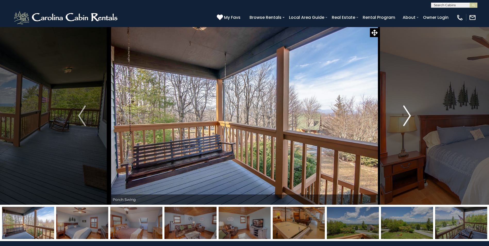
click at [407, 114] on img "Next" at bounding box center [407, 115] width 8 height 21
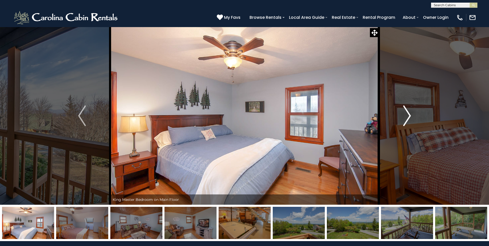
click at [407, 114] on img "Next" at bounding box center [407, 115] width 8 height 21
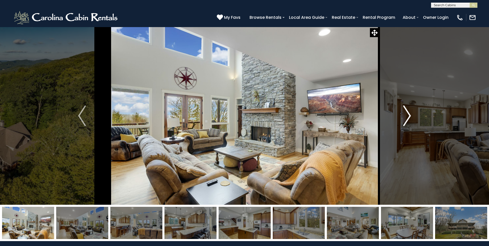
click at [406, 113] on img "Next" at bounding box center [407, 115] width 8 height 21
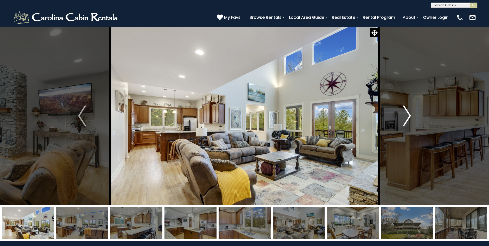
click at [406, 113] on img "Next" at bounding box center [407, 115] width 8 height 21
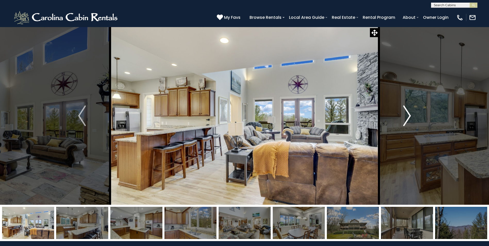
click at [406, 113] on img "Next" at bounding box center [407, 115] width 8 height 21
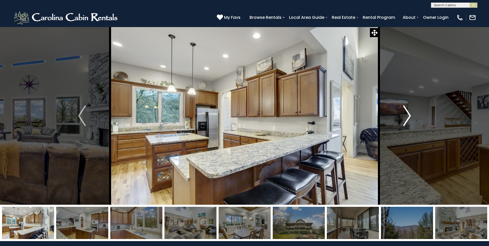
click at [406, 113] on img "Next" at bounding box center [407, 115] width 8 height 21
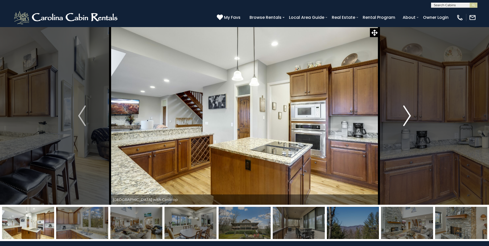
click at [406, 113] on img "Next" at bounding box center [407, 115] width 8 height 21
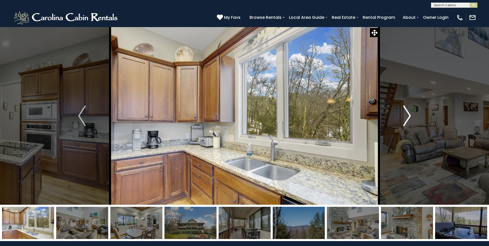
click at [406, 113] on img "Next" at bounding box center [407, 115] width 8 height 21
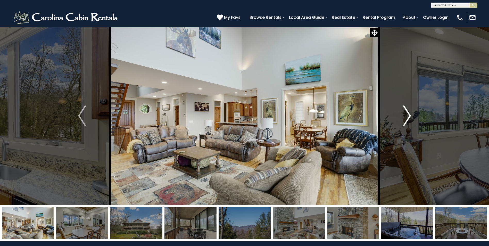
click at [406, 113] on img "Next" at bounding box center [407, 115] width 8 height 21
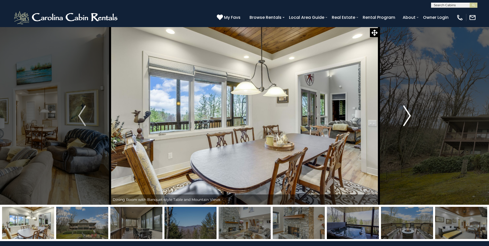
click at [406, 113] on img "Next" at bounding box center [407, 115] width 8 height 21
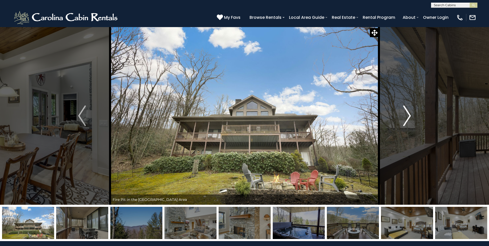
click at [406, 113] on img "Next" at bounding box center [407, 115] width 8 height 21
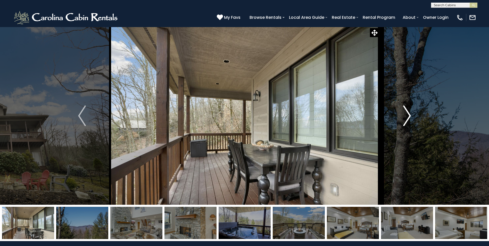
click at [406, 113] on img "Next" at bounding box center [407, 115] width 8 height 21
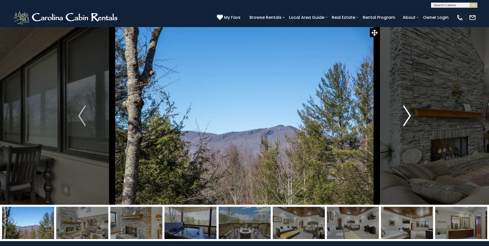
click at [406, 113] on img "Next" at bounding box center [407, 115] width 8 height 21
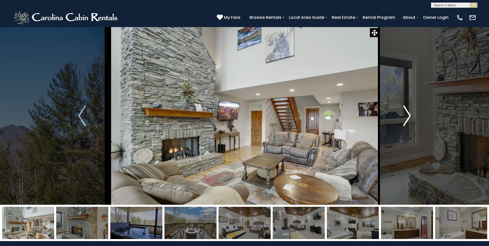
click at [406, 113] on img "Next" at bounding box center [407, 115] width 8 height 21
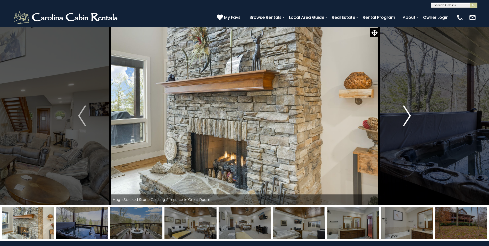
click at [406, 113] on img "Next" at bounding box center [407, 115] width 8 height 21
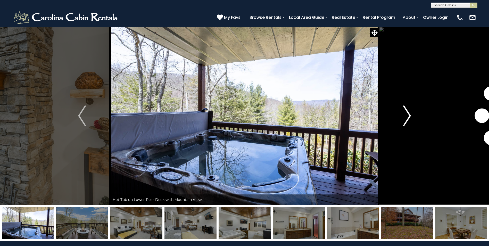
click at [406, 113] on img "Next" at bounding box center [407, 115] width 8 height 21
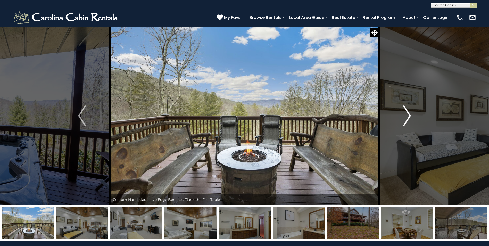
click at [406, 113] on img "Next" at bounding box center [407, 115] width 8 height 21
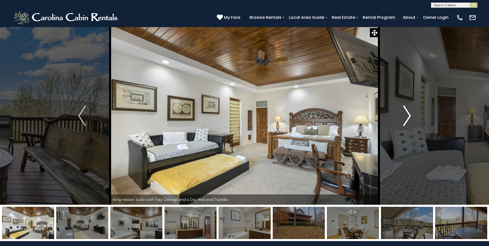
click at [406, 113] on img "Next" at bounding box center [407, 115] width 8 height 21
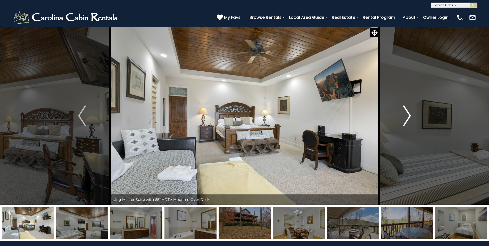
click at [406, 113] on img "Next" at bounding box center [407, 115] width 8 height 21
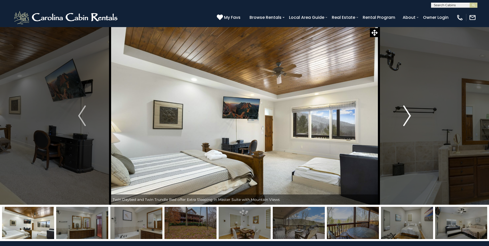
click at [406, 113] on img "Next" at bounding box center [407, 115] width 8 height 21
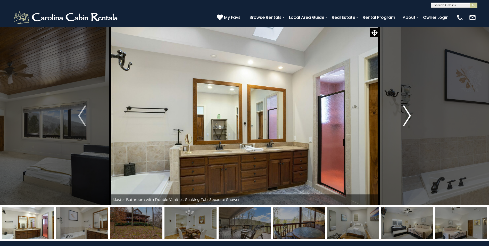
click at [406, 113] on img "Next" at bounding box center [407, 115] width 8 height 21
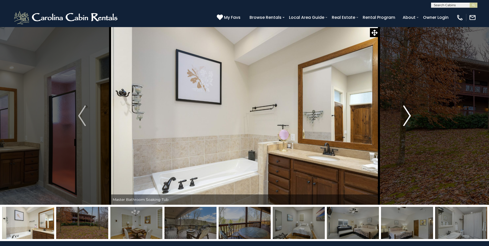
click at [406, 113] on img "Next" at bounding box center [407, 115] width 8 height 21
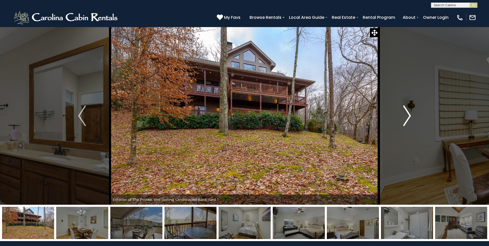
click at [406, 113] on img "Next" at bounding box center [407, 115] width 8 height 21
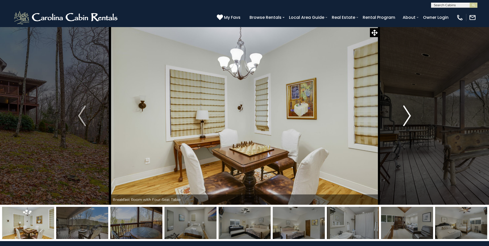
click at [406, 113] on img "Next" at bounding box center [407, 115] width 8 height 21
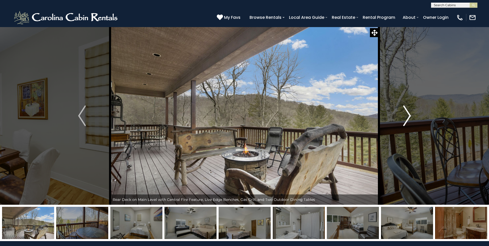
click at [406, 113] on img "Next" at bounding box center [407, 115] width 8 height 21
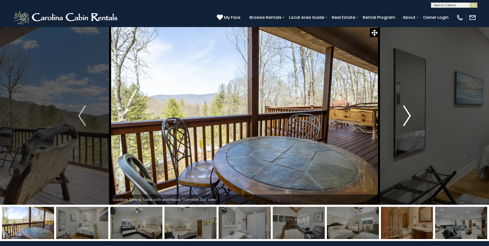
click at [406, 113] on img "Next" at bounding box center [407, 115] width 8 height 21
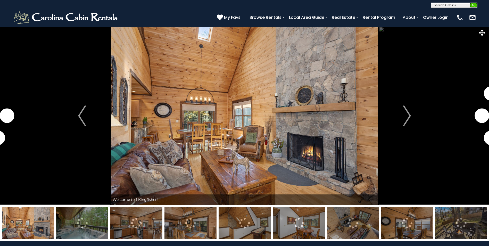
click at [474, 4] on img "submit" at bounding box center [474, 5] width 4 height 4
click at [445, 4] on input "text" at bounding box center [453, 5] width 45 height 5
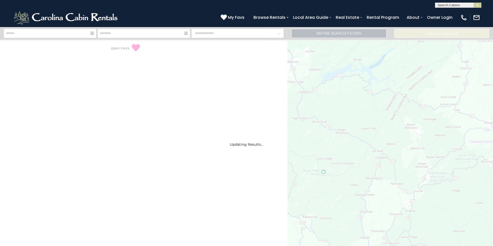
click at [460, 6] on input "text" at bounding box center [457, 6] width 45 height 5
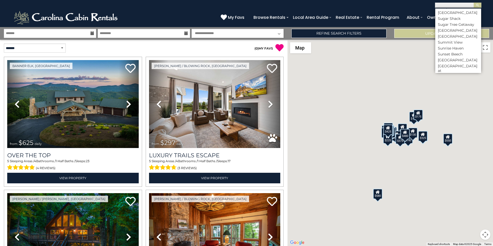
scroll to position [2330, 0]
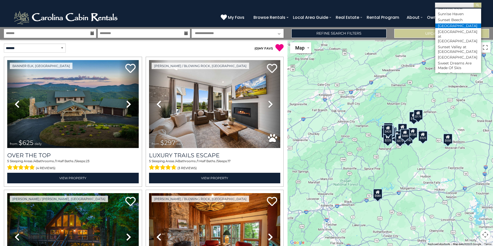
click at [458, 28] on li "[GEOGRAPHIC_DATA]" at bounding box center [458, 25] width 46 height 5
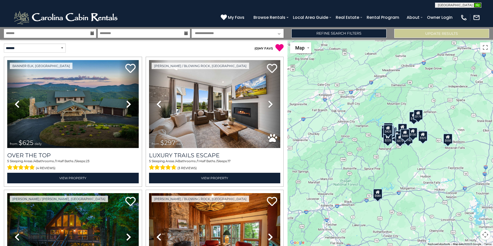
click at [478, 6] on img "submit" at bounding box center [477, 5] width 4 height 4
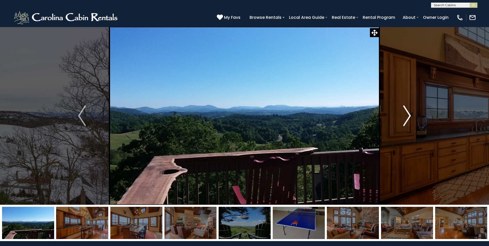
click at [407, 115] on img "Next" at bounding box center [407, 115] width 8 height 21
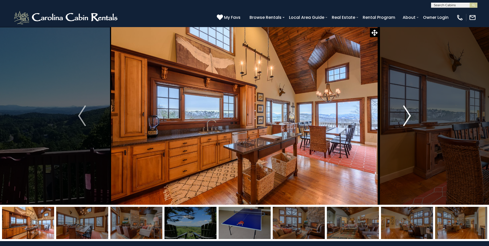
click at [406, 115] on img "Next" at bounding box center [407, 115] width 8 height 21
